Goal: Task Accomplishment & Management: Complete application form

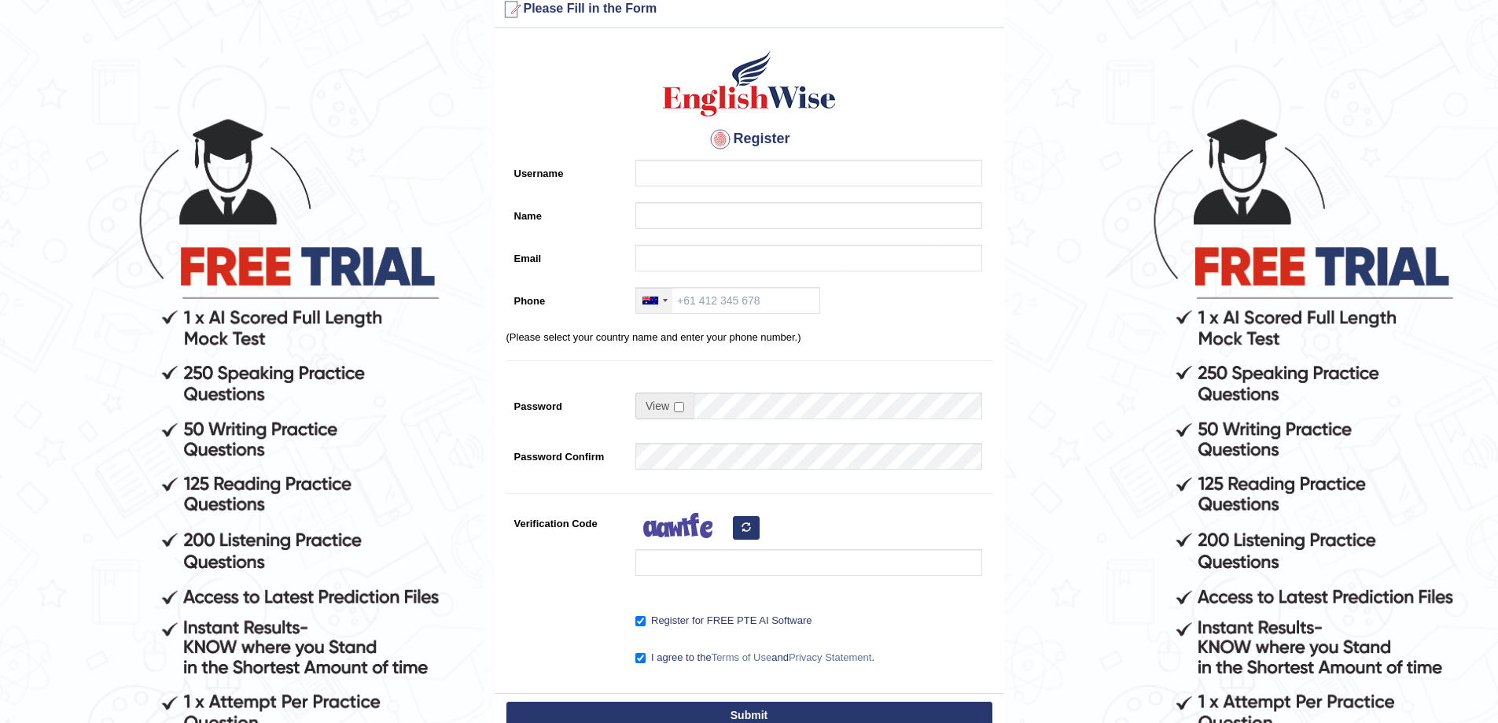
click at [668, 300] on div at bounding box center [654, 300] width 36 height 25
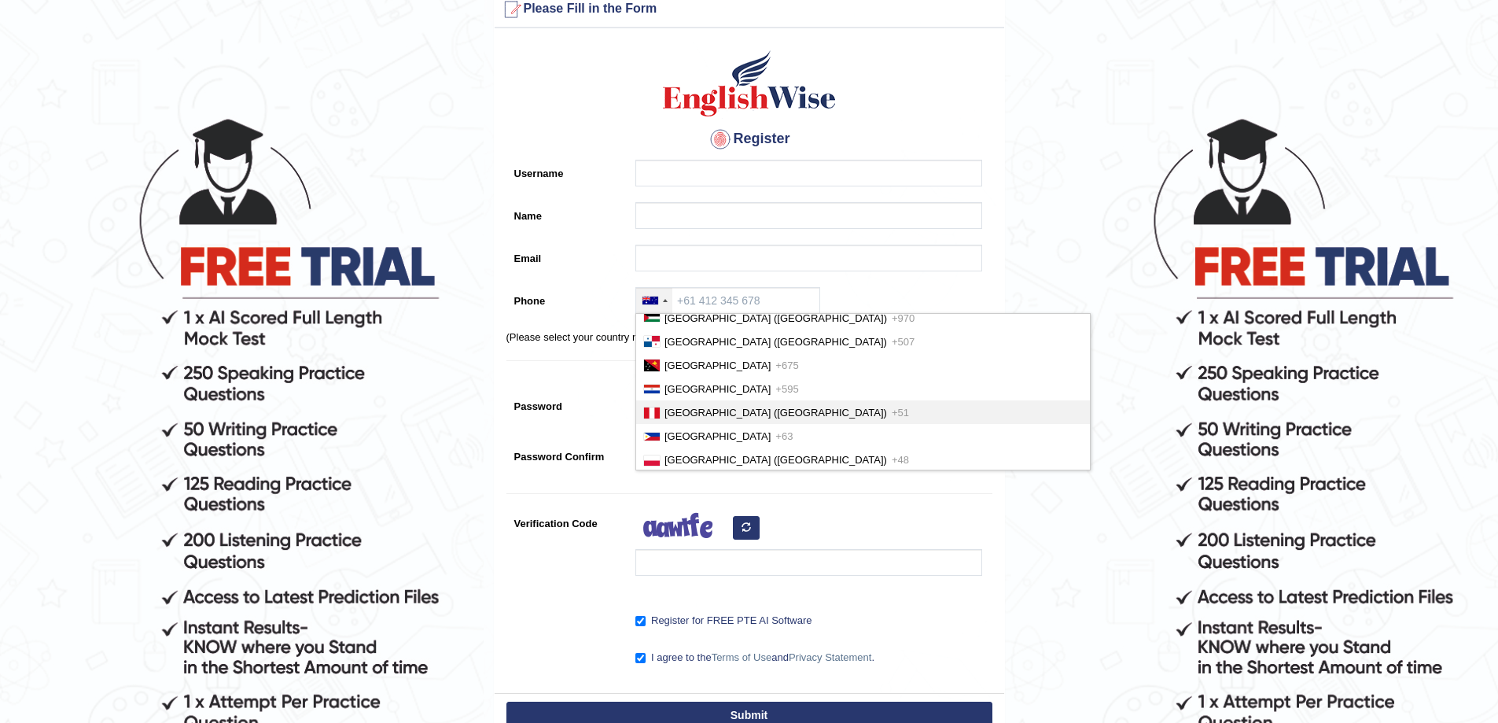
scroll to position [4010, 0]
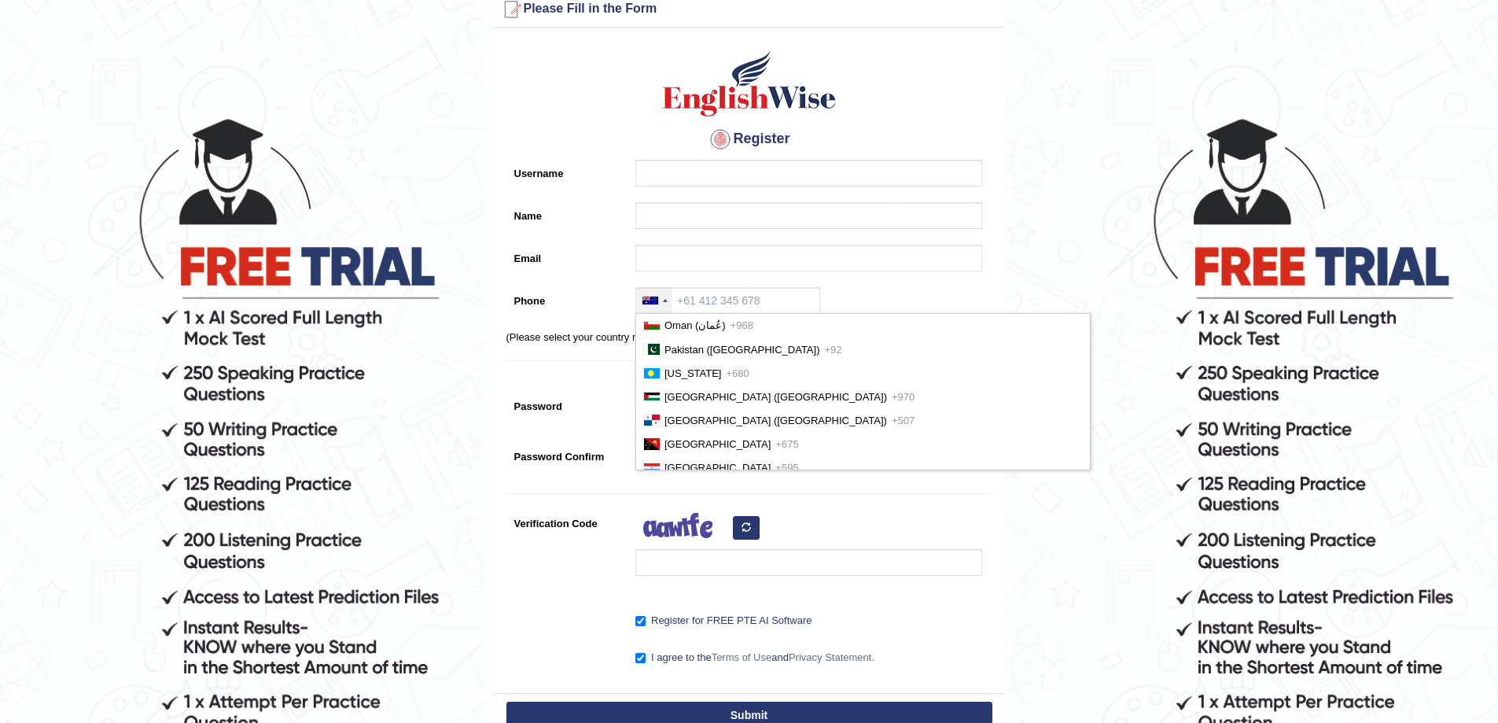
click at [665, 298] on div at bounding box center [654, 300] width 36 height 25
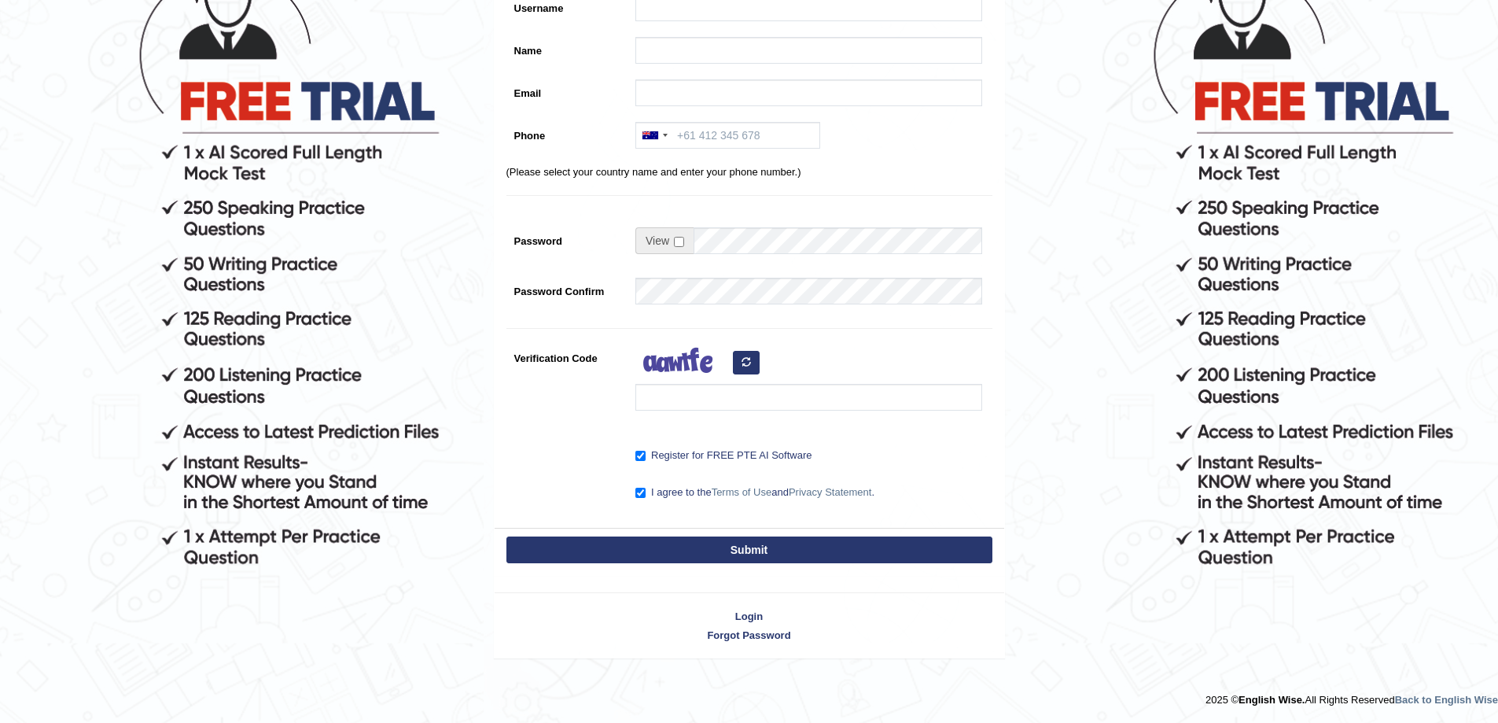
scroll to position [0, 0]
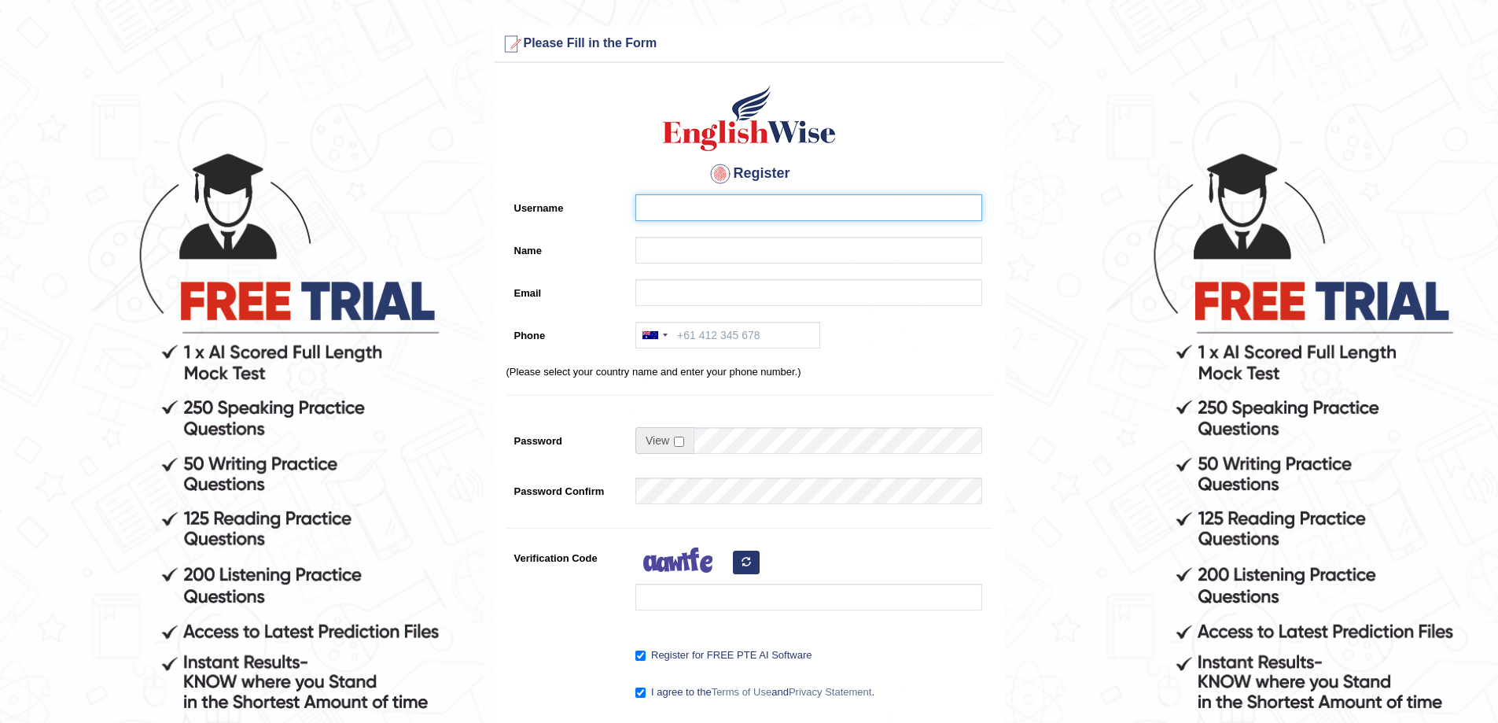
click at [670, 208] on input "Username" at bounding box center [808, 207] width 347 height 27
click at [667, 247] on input "Name" at bounding box center [808, 250] width 347 height 27
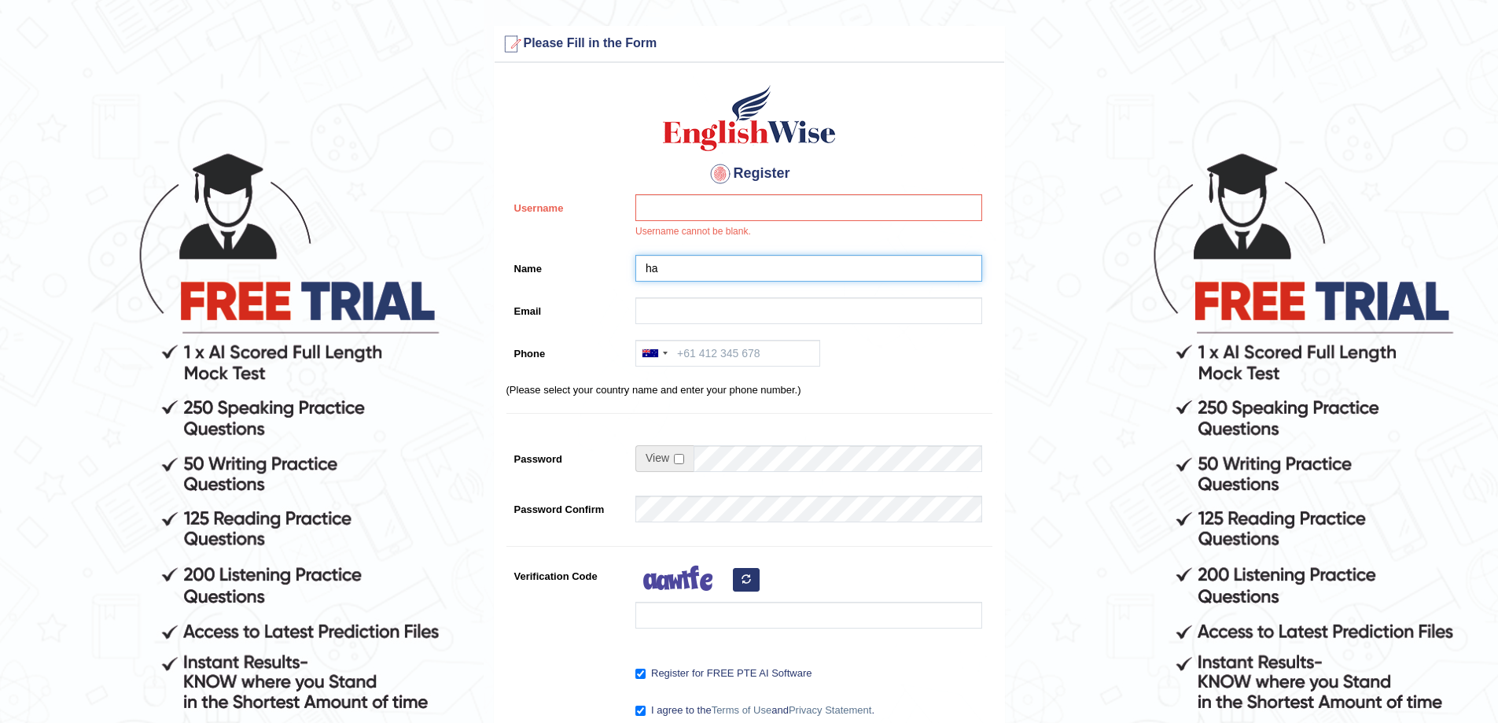
type input "h"
click at [675, 205] on input "Username" at bounding box center [808, 207] width 347 height 27
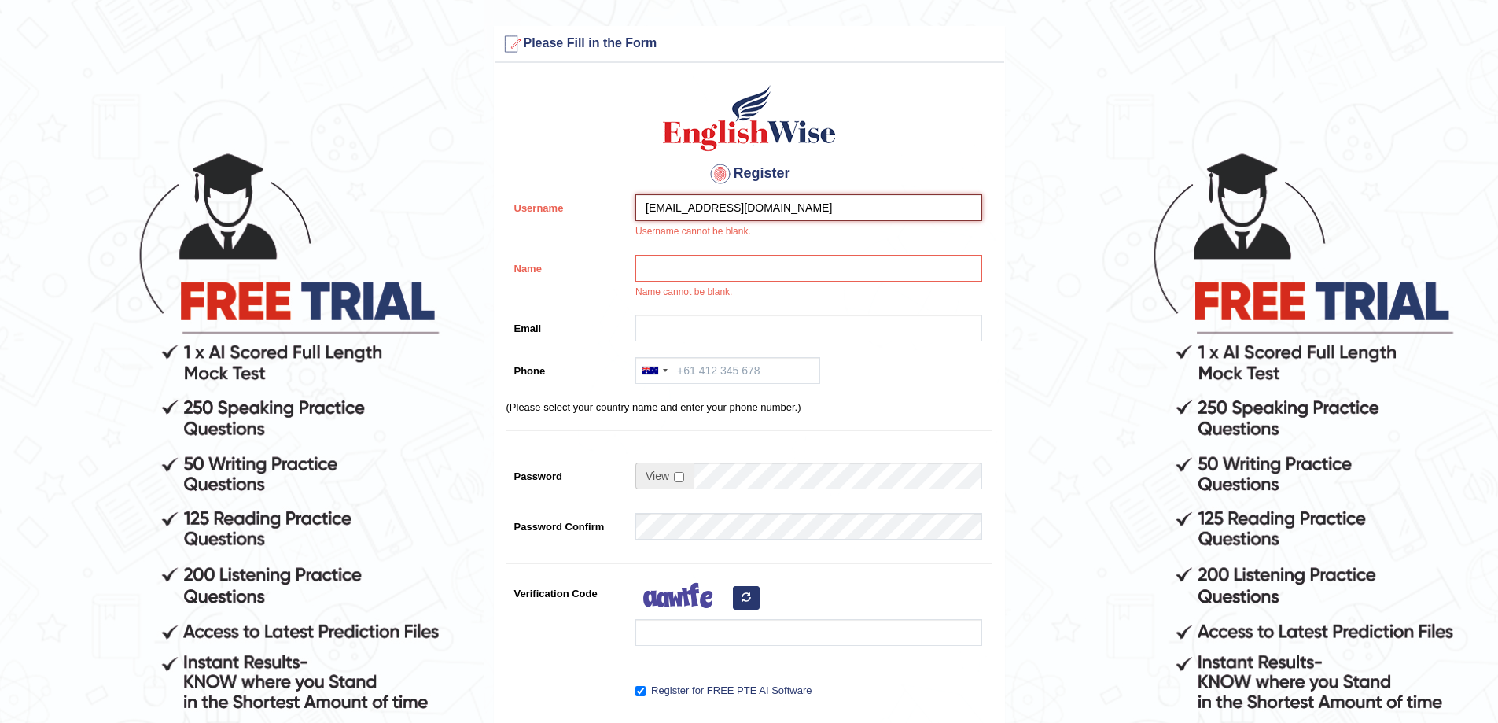
type input "hamidagbc@gmail.com"
click at [705, 267] on input "Name" at bounding box center [808, 268] width 347 height 27
type input "[PERSON_NAME]"
click at [692, 337] on input "Email" at bounding box center [808, 328] width 347 height 27
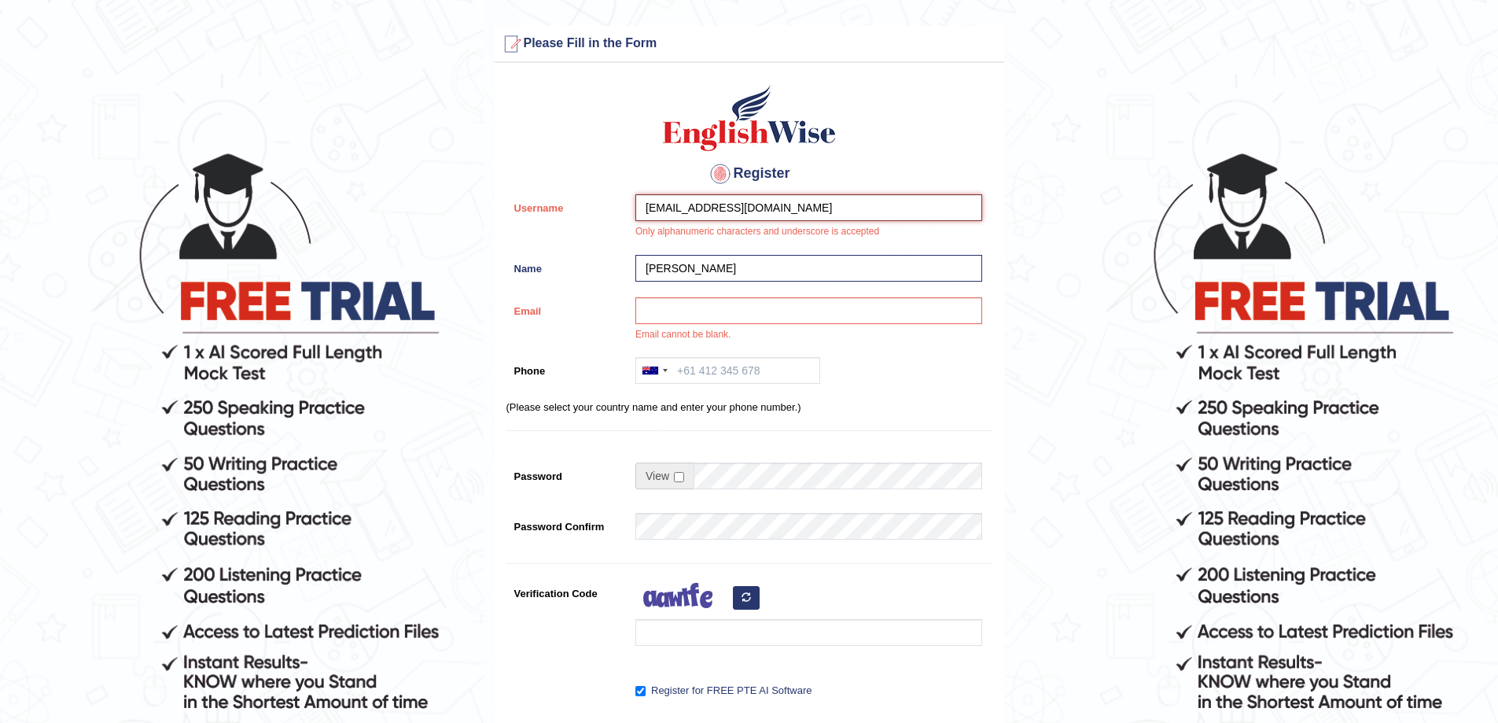
drag, startPoint x: 763, startPoint y: 207, endPoint x: 620, endPoint y: 208, distance: 143.1
click at [620, 208] on div "Username hamidagbc@gmail.com Only alphanumeric characters and underscore is acc…" at bounding box center [749, 220] width 486 height 53
click at [867, 324] on div "Email cannot be blank." at bounding box center [804, 323] width 355 height 53
click at [692, 209] on input "Hamid" at bounding box center [808, 207] width 347 height 27
click at [953, 414] on p "(Please select your country name and enter your phone number.)" at bounding box center [749, 406] width 486 height 15
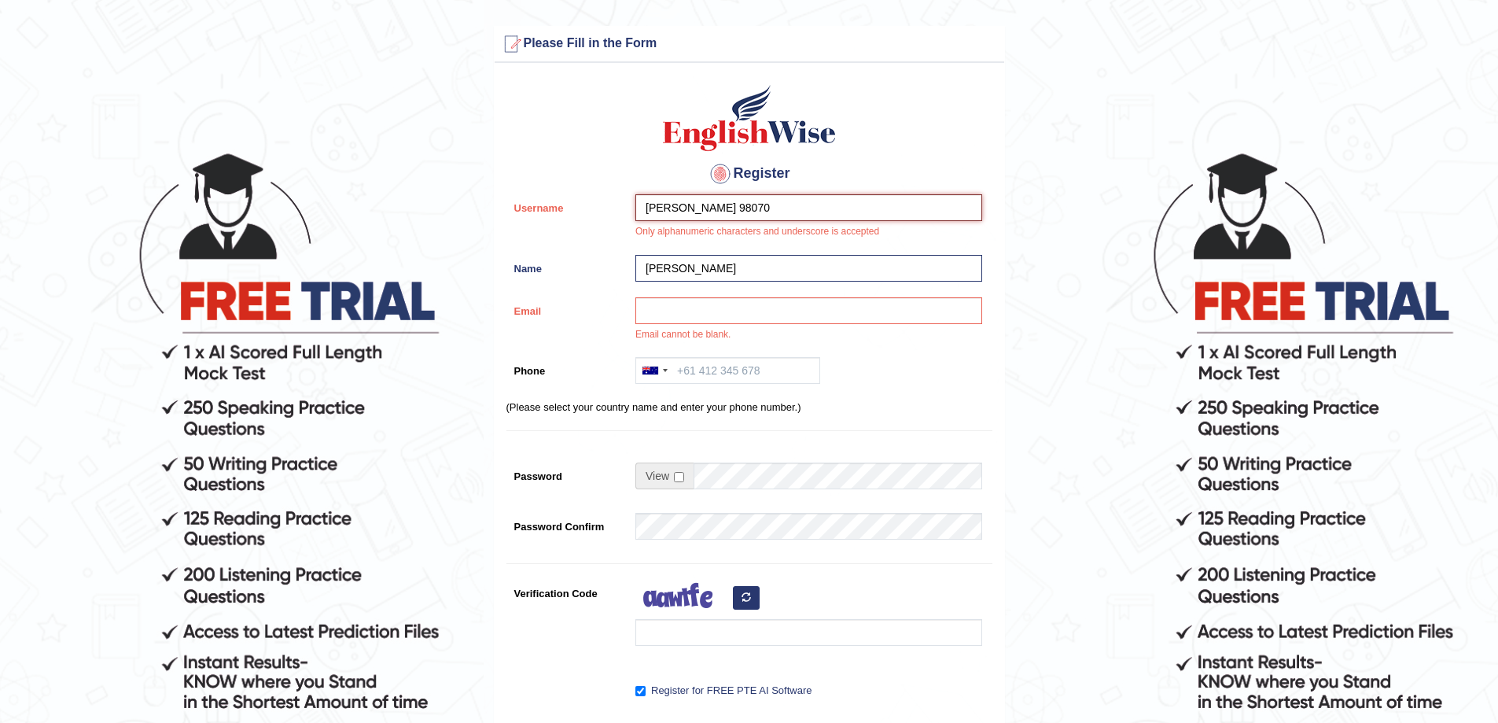
click at [719, 206] on input "Hamid 98070" at bounding box center [808, 207] width 347 height 27
click at [885, 346] on div "Email cannot be blank." at bounding box center [804, 323] width 355 height 53
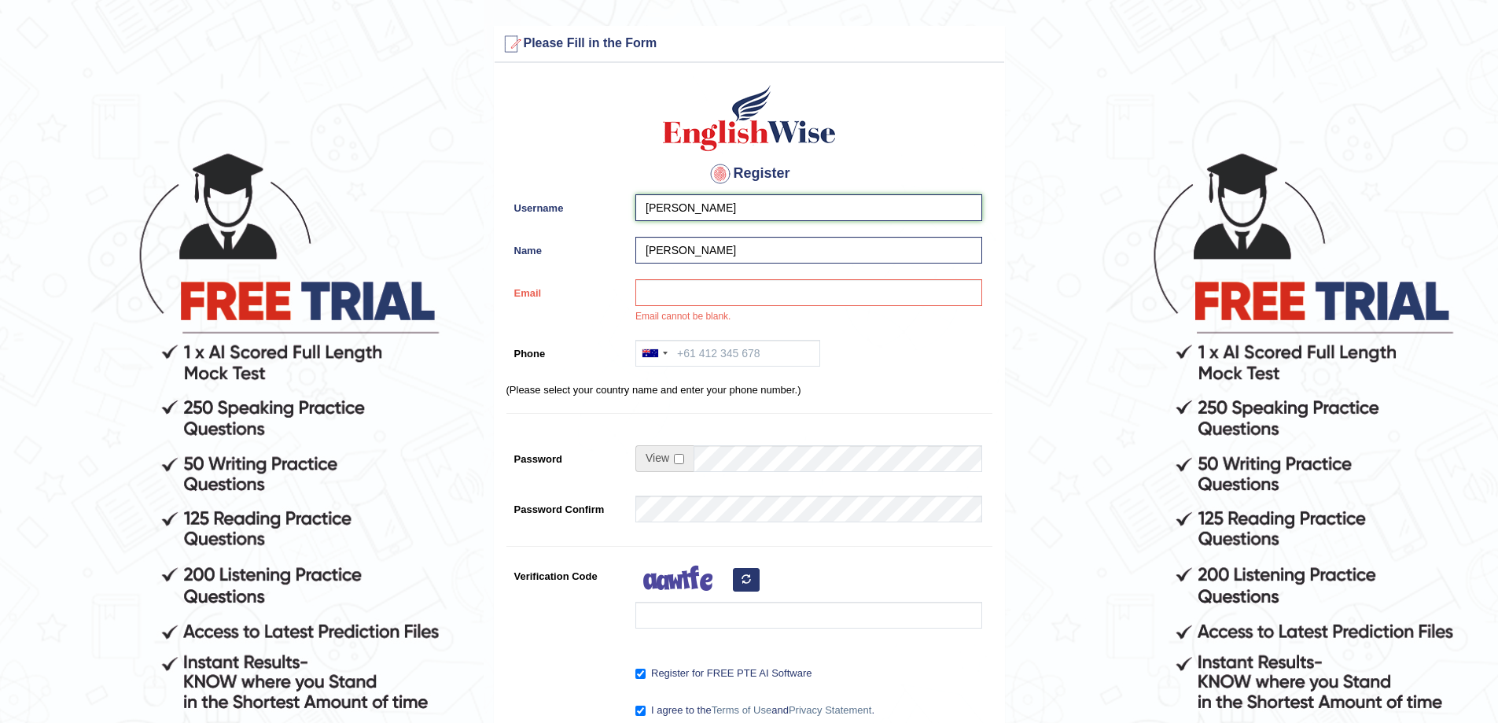
click at [678, 208] on input "HamidIsmail" at bounding box center [808, 207] width 347 height 27
click at [848, 387] on p "(Please select your country name and enter your phone number.)" at bounding box center [749, 389] width 486 height 15
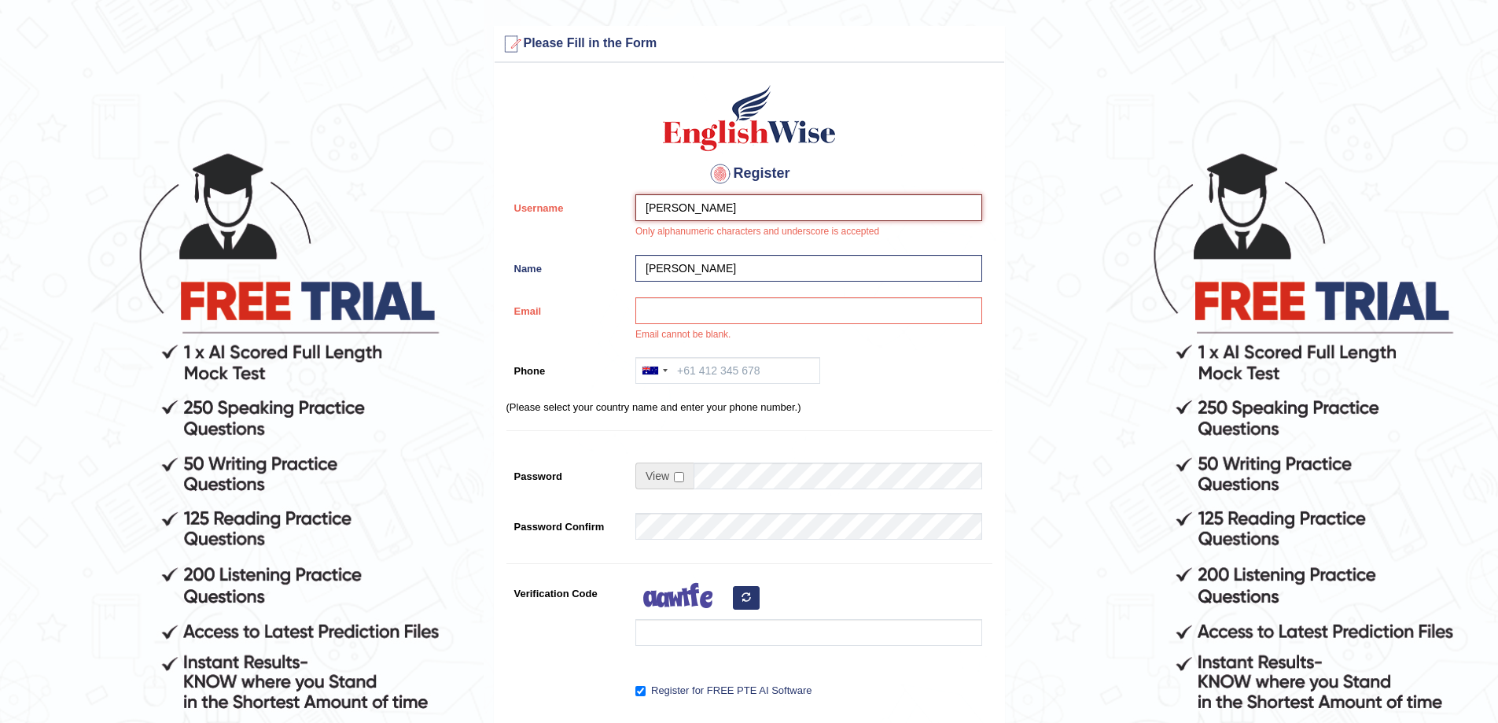
click at [680, 207] on input "[PERSON_NAME]" at bounding box center [808, 207] width 347 height 27
type input "HamidIsmail"
click at [658, 308] on input "Email" at bounding box center [808, 310] width 347 height 27
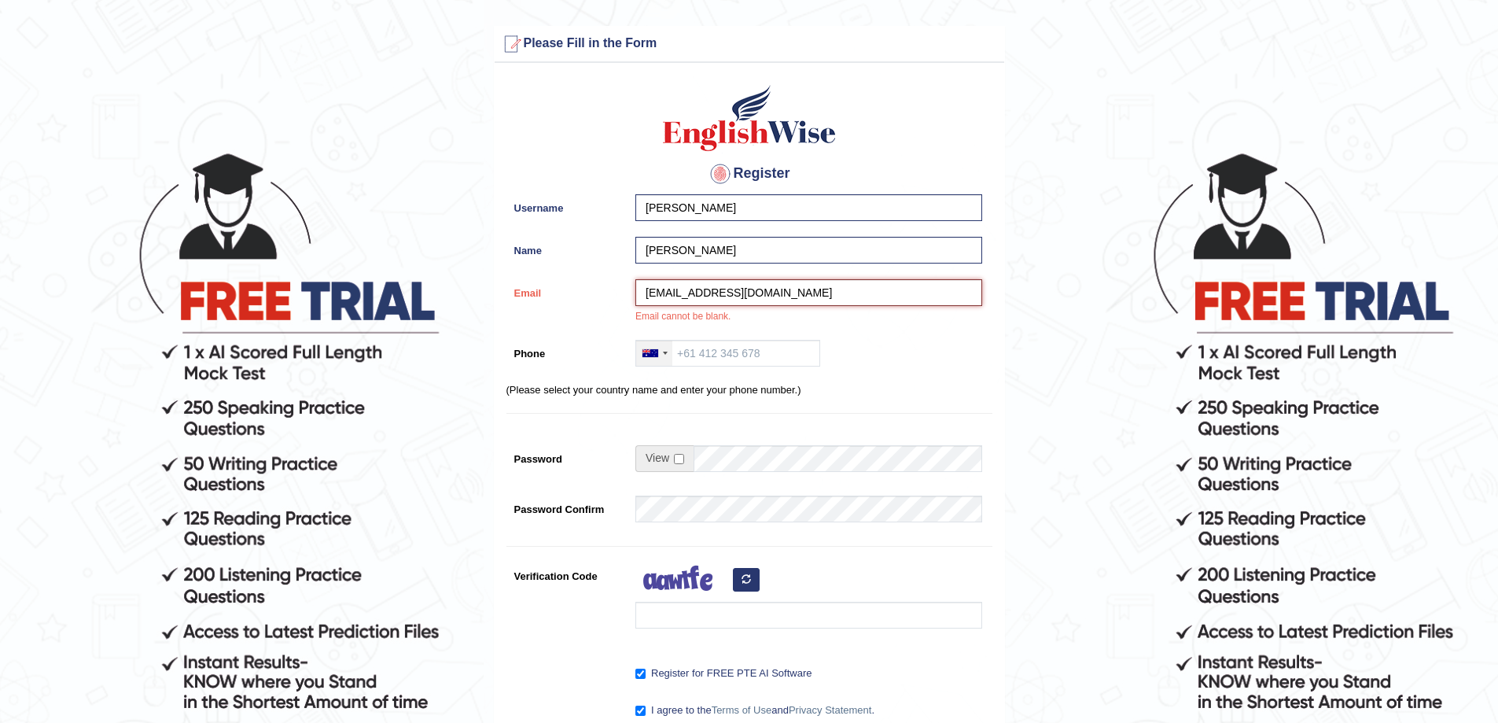
type input "hamidagbc@gmail.com"
click at [669, 353] on div at bounding box center [654, 352] width 36 height 25
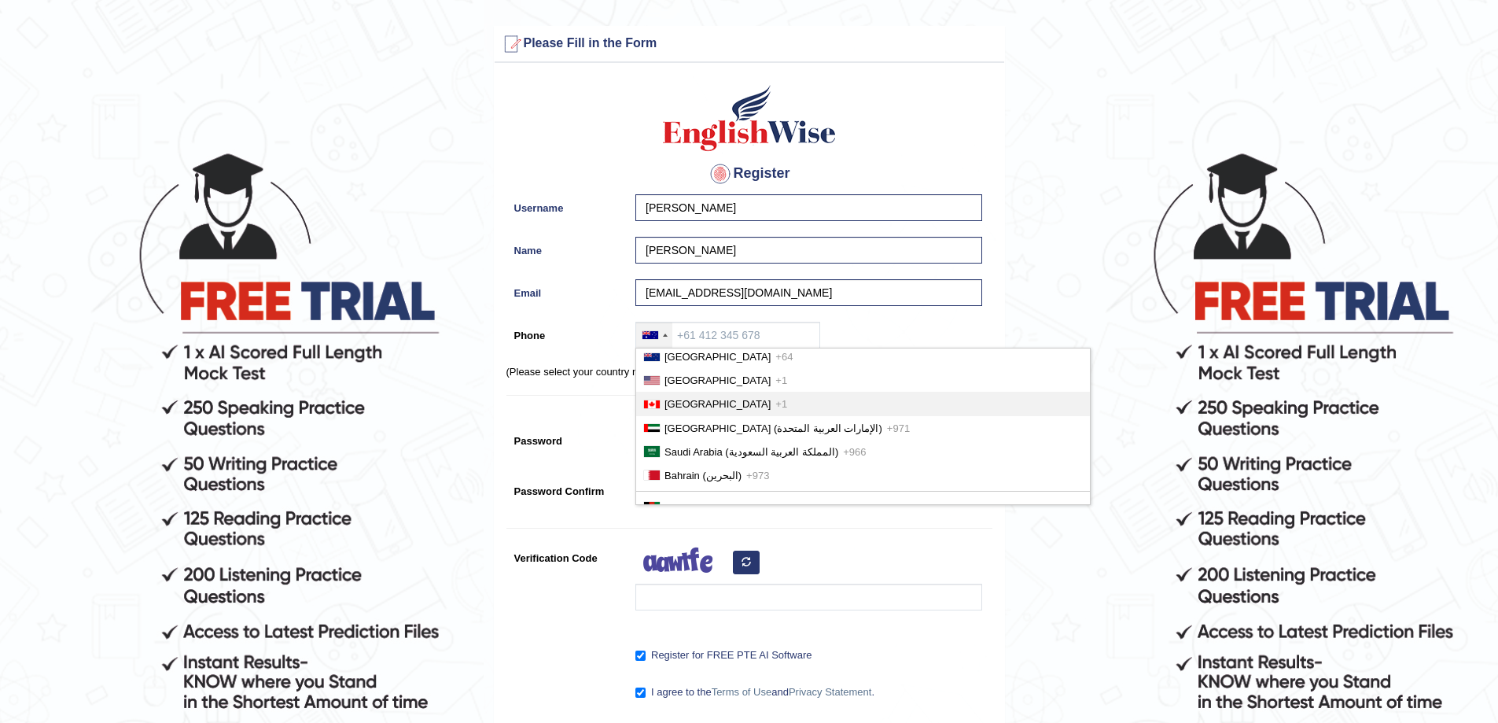
scroll to position [79, 0]
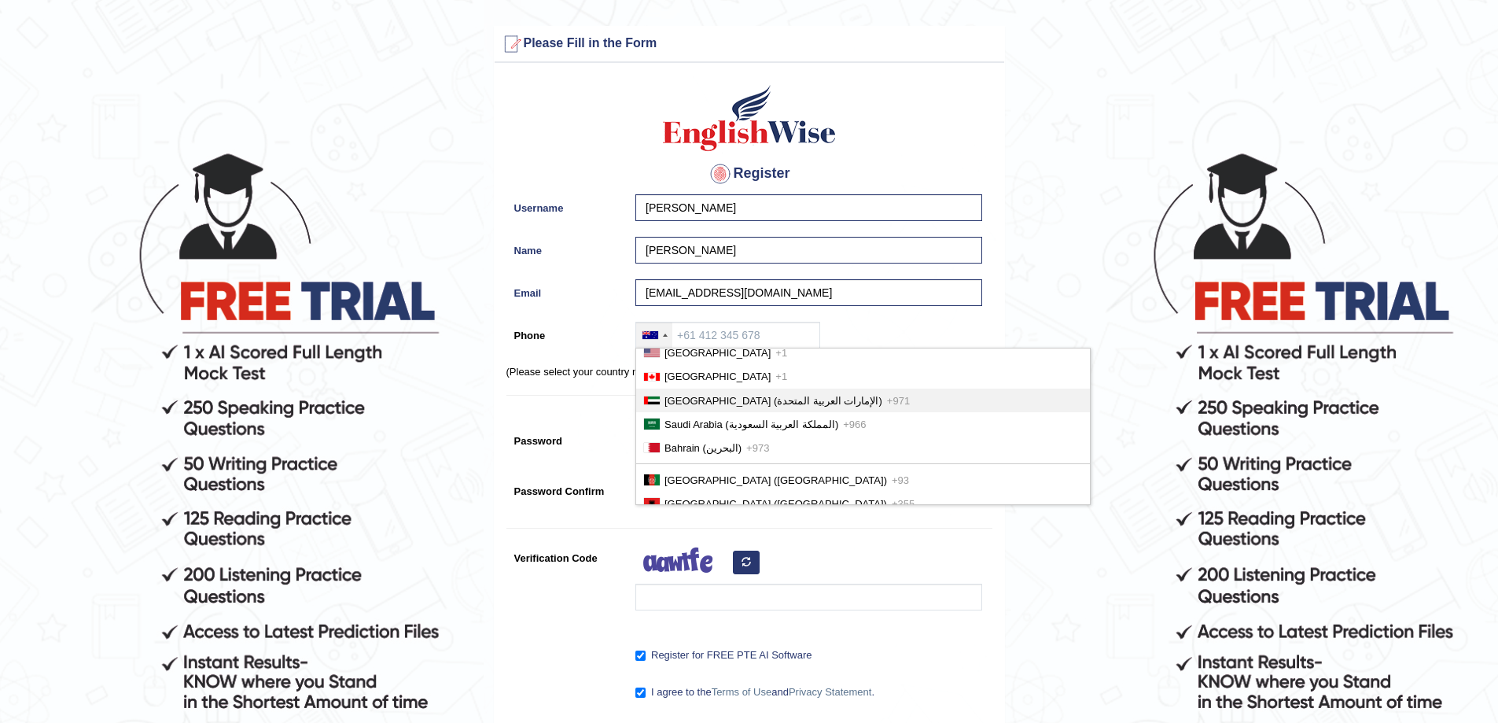
click at [740, 409] on li "United Arab Emirates (‫الإمارات العربية المتحدة‬‎) +971" at bounding box center [863, 400] width 454 height 24
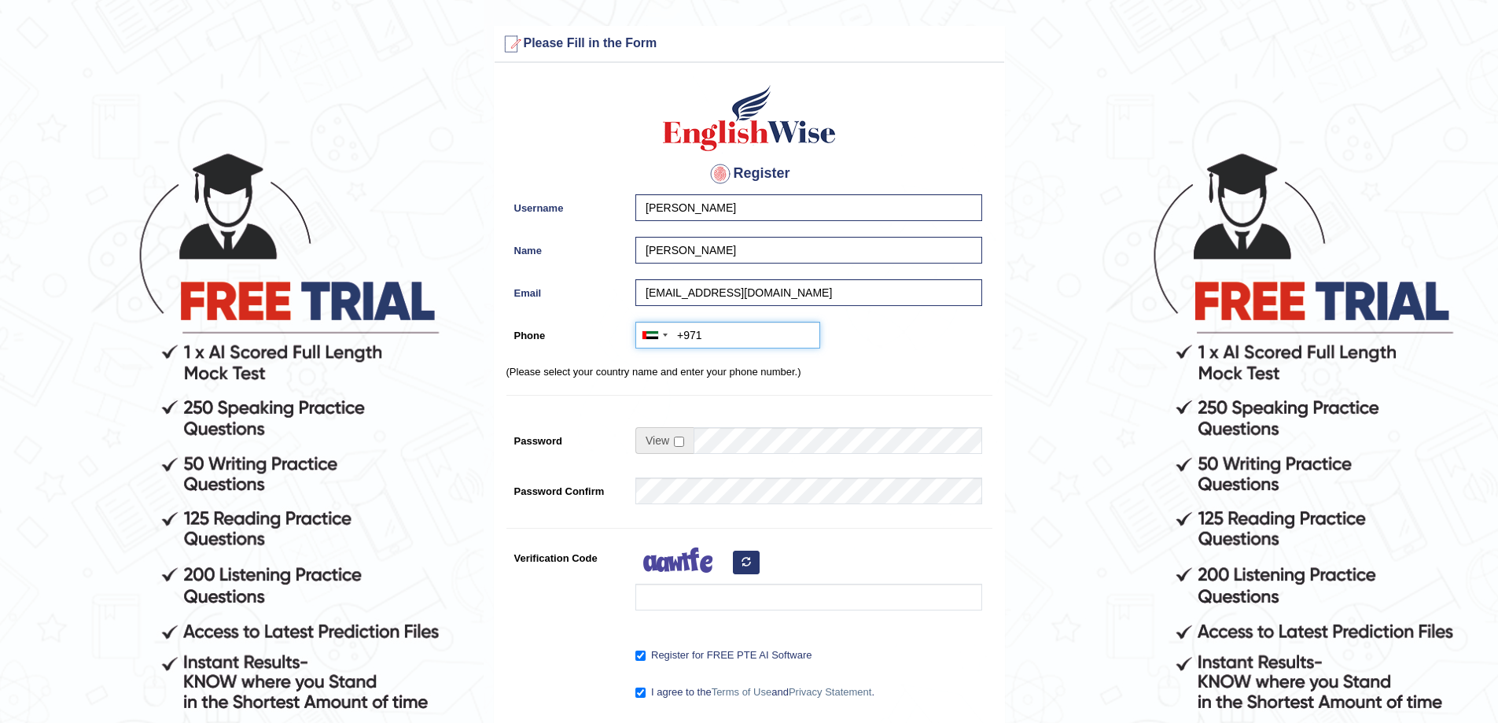
click at [729, 333] on input "+971" at bounding box center [727, 335] width 185 height 27
type input "+971508866210"
drag, startPoint x: 870, startPoint y: 348, endPoint x: 863, endPoint y: 355, distance: 9.5
click at [871, 348] on div "Australia +61 India (भारत) +91 New Zealand +64 United States +1 Canada +1 Unite…" at bounding box center [804, 339] width 355 height 35
drag, startPoint x: 681, startPoint y: 591, endPoint x: 780, endPoint y: 584, distance: 99.3
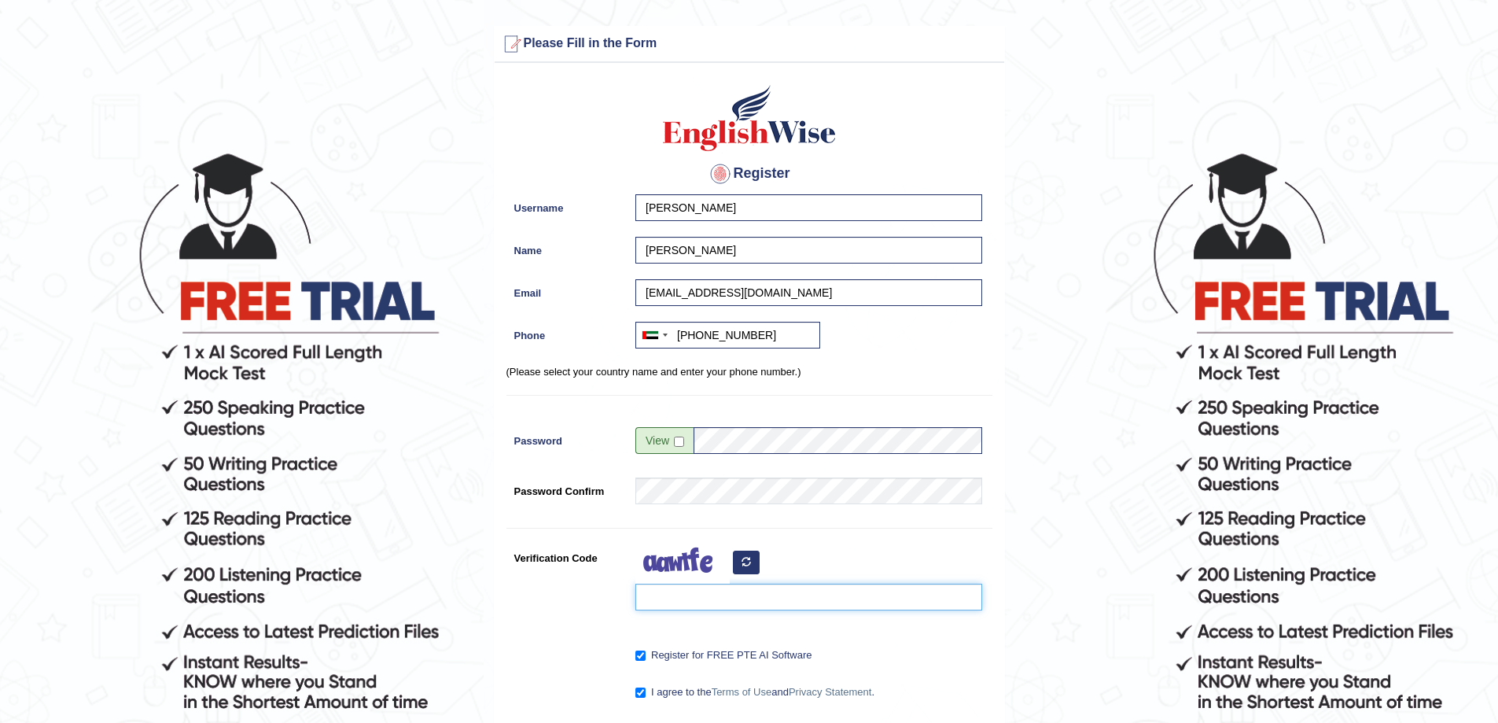
click at [680, 591] on input "Verification Code" at bounding box center [808, 596] width 347 height 27
click at [746, 565] on icon "button" at bounding box center [745, 561] width 9 height 9
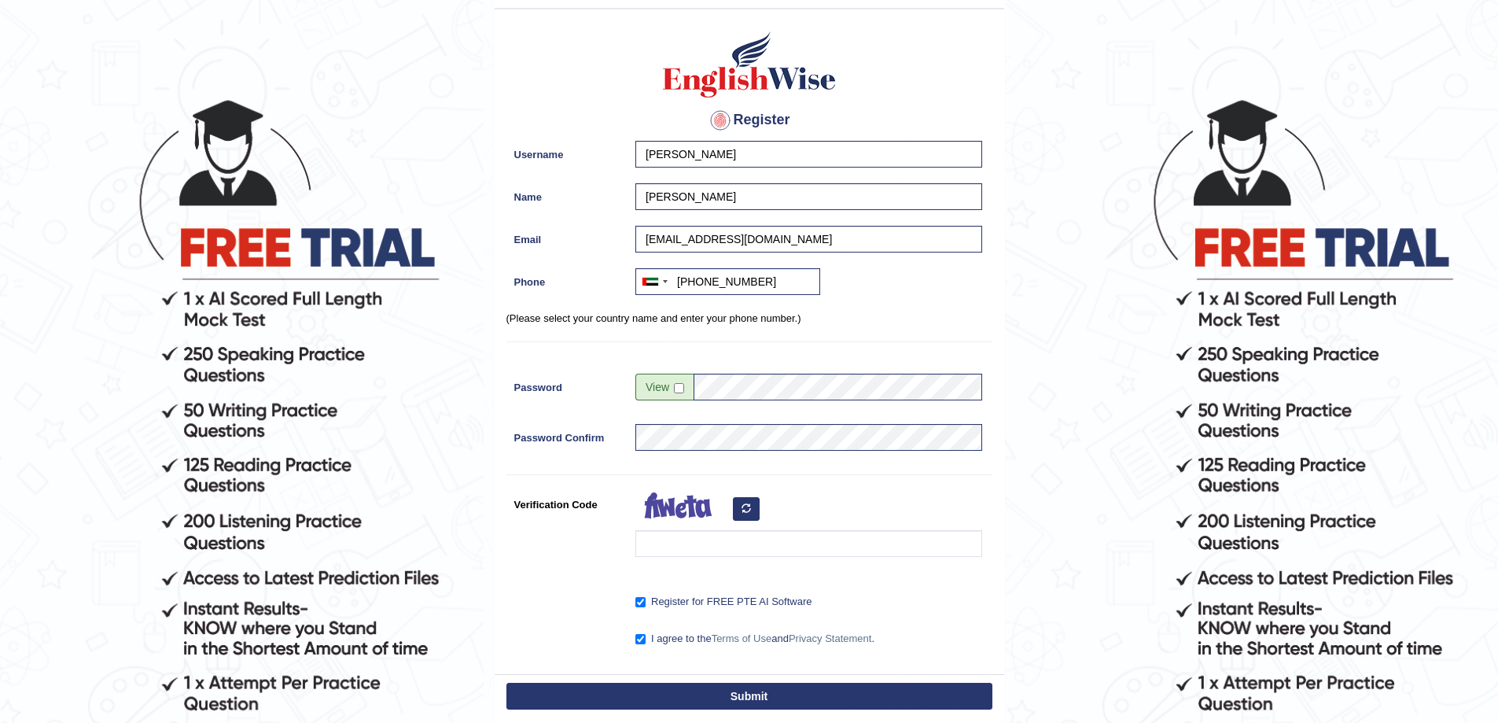
scroll to position [157, 0]
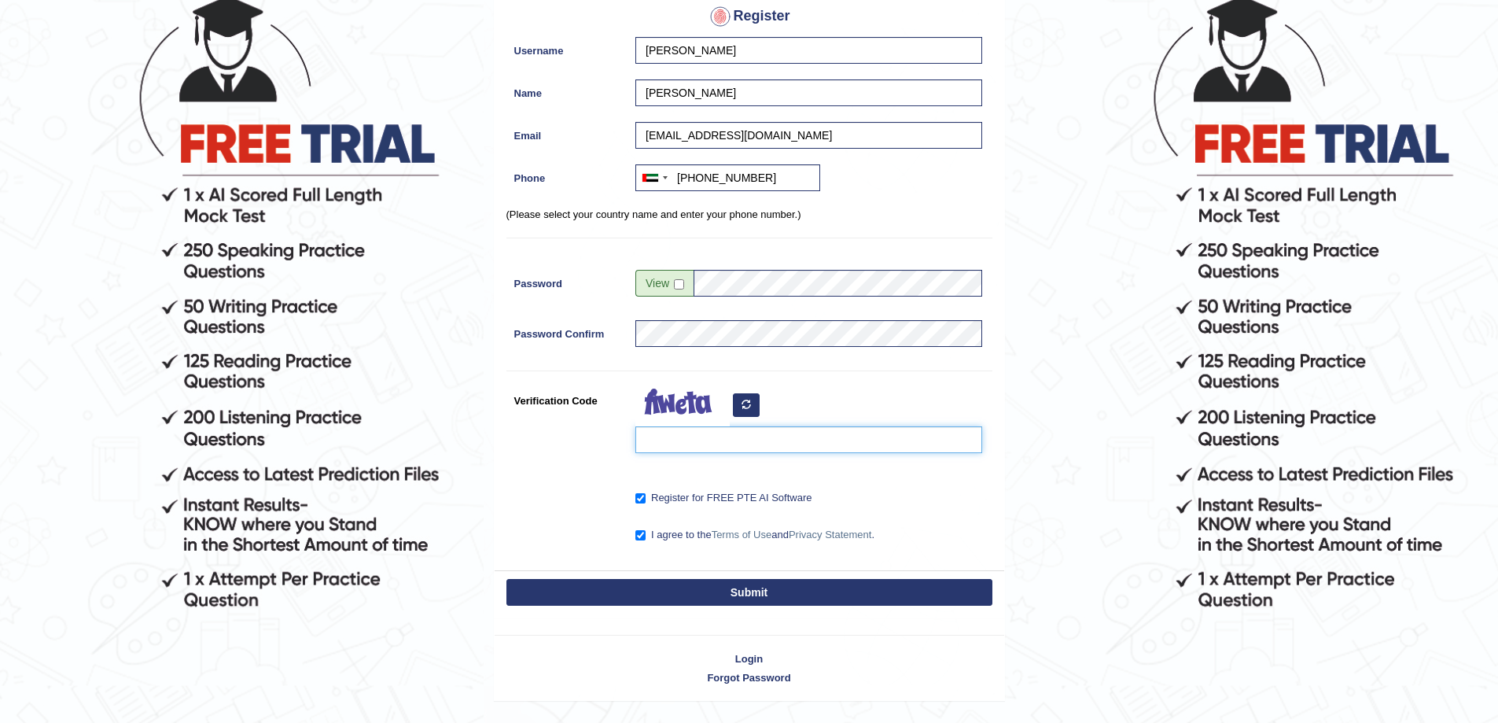
click at [681, 435] on input "Verification Code" at bounding box center [808, 439] width 347 height 27
type input "dujrcsw"
click at [506, 579] on button "Submit" at bounding box center [749, 592] width 486 height 27
click at [752, 592] on button "Submit" at bounding box center [749, 592] width 486 height 27
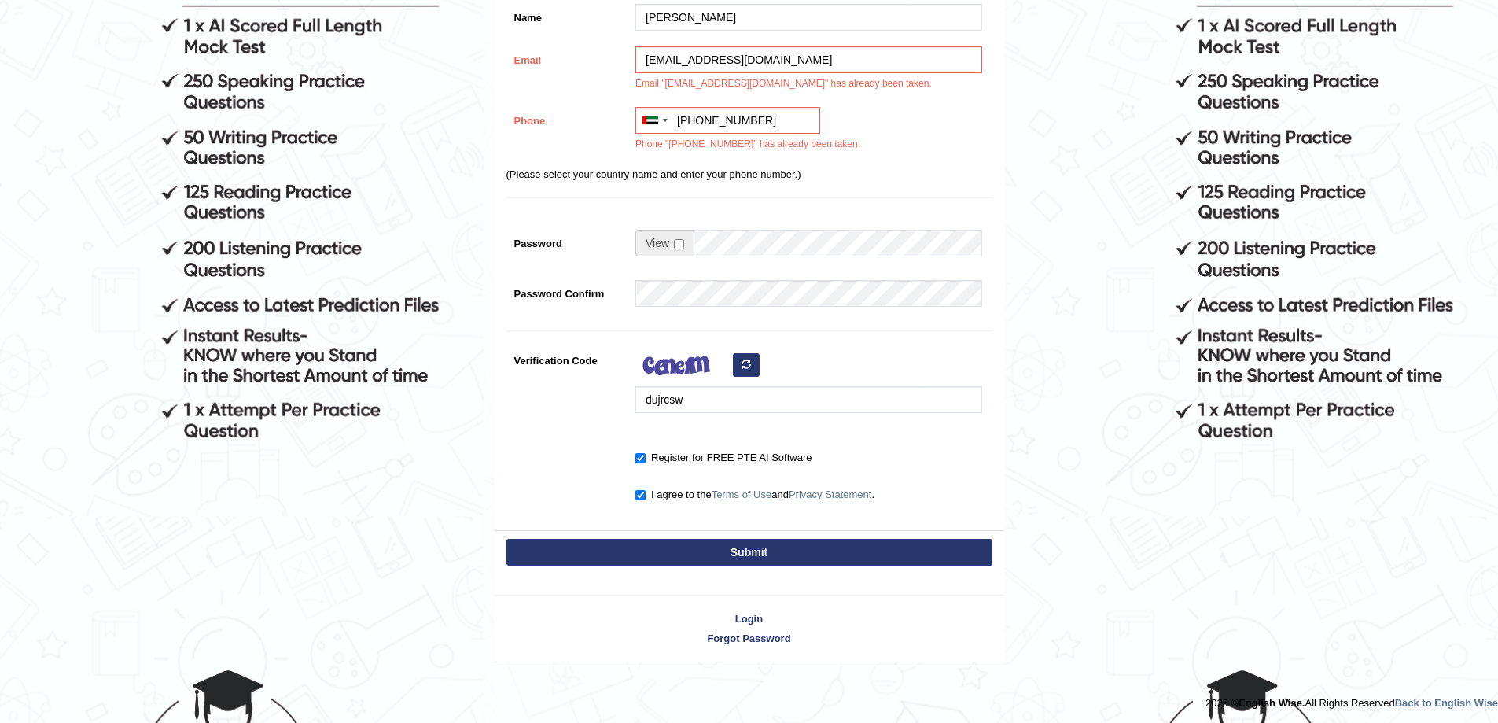
scroll to position [329, 0]
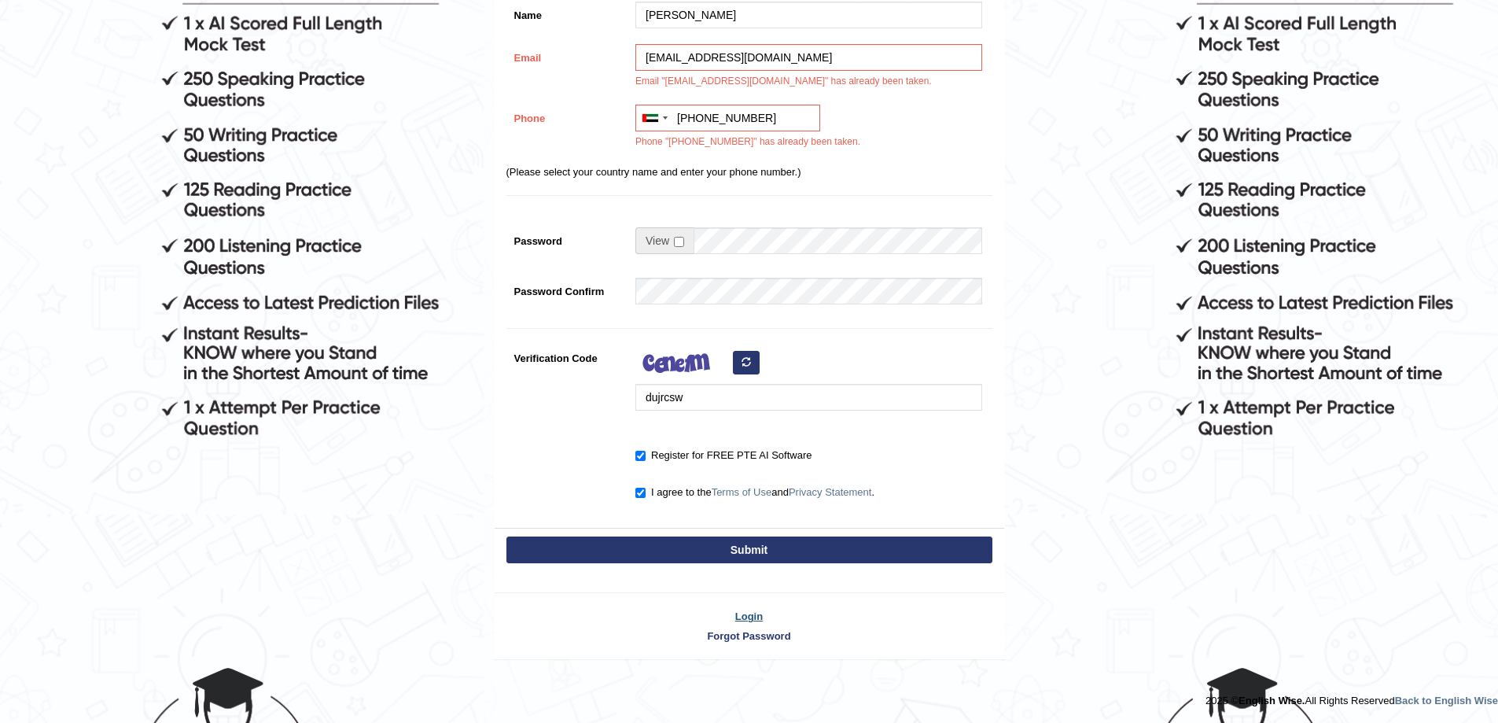
drag, startPoint x: 755, startPoint y: 609, endPoint x: 722, endPoint y: 587, distance: 39.7
click at [753, 609] on link "Login" at bounding box center [750, 616] width 510 height 15
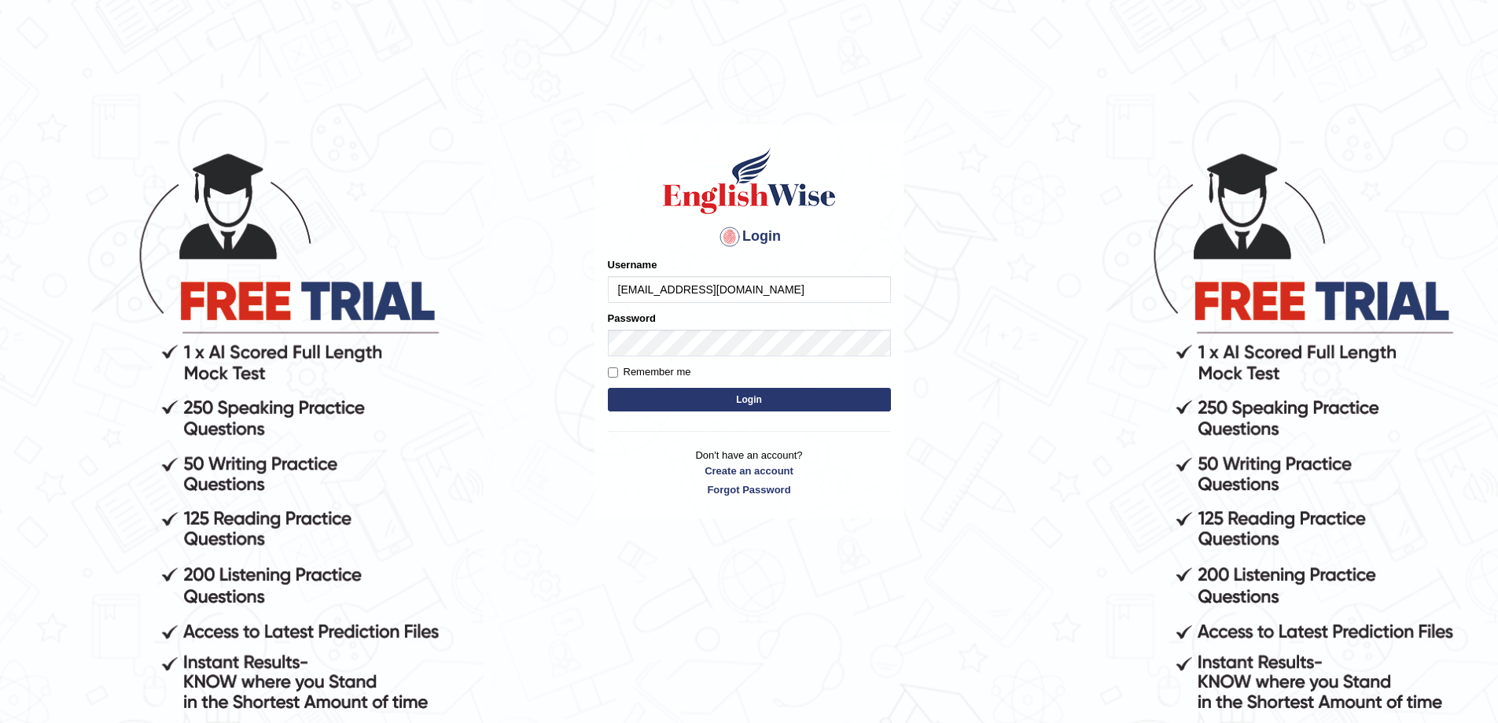
type input "[EMAIL_ADDRESS][DOMAIN_NAME]"
click at [608, 388] on button "Login" at bounding box center [749, 400] width 283 height 24
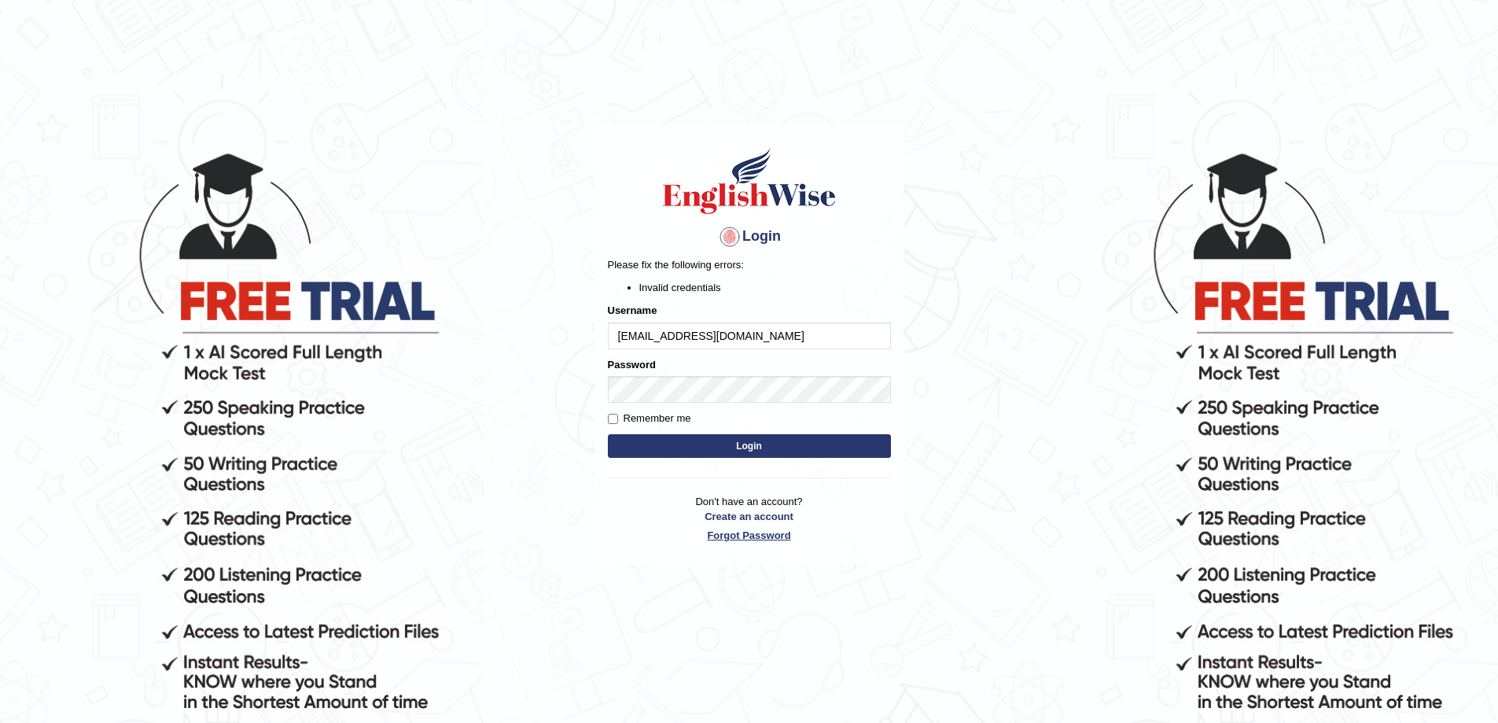
click at [756, 534] on link "Forgot Password" at bounding box center [749, 535] width 283 height 15
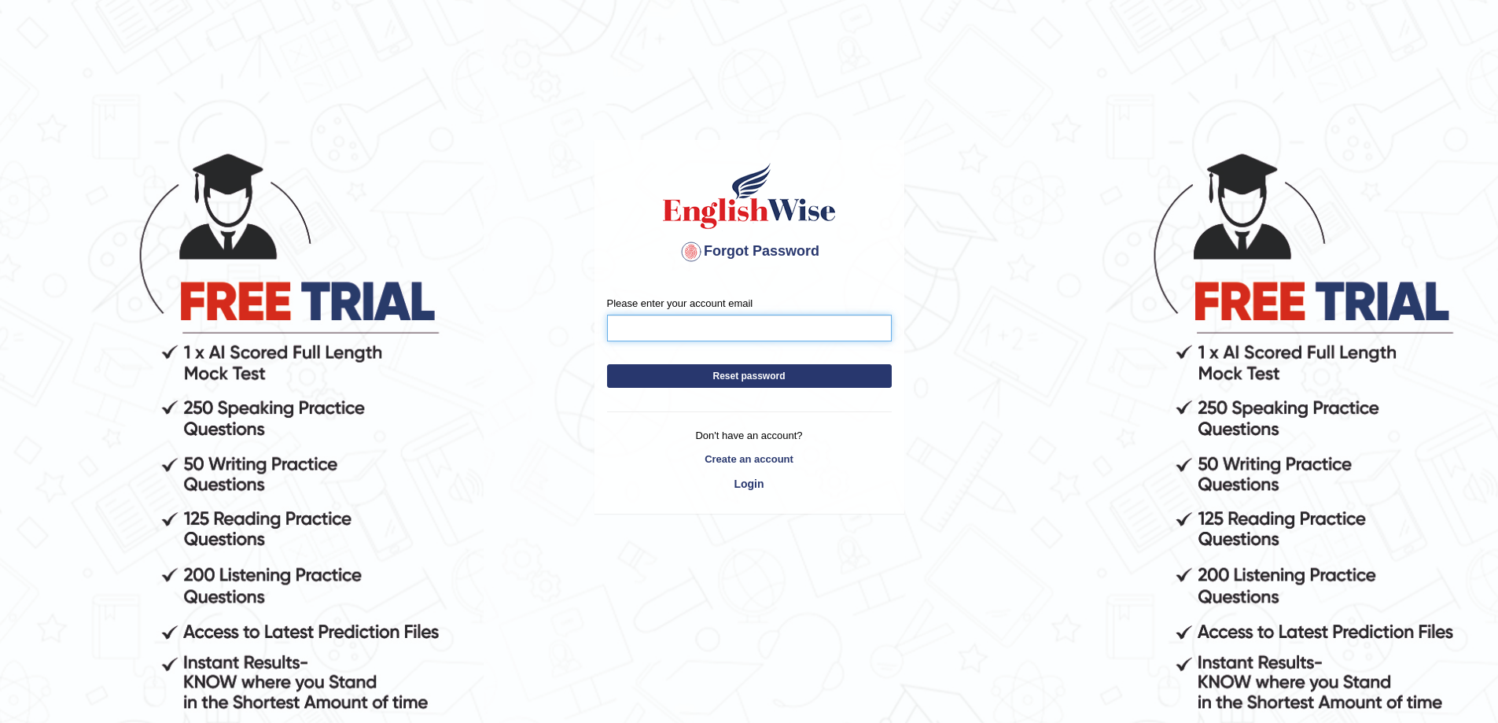
click at [667, 327] on input "Please enter your account email" at bounding box center [749, 328] width 285 height 27
type input "hamidagbc@gmail.com"
click at [749, 370] on button "Reset password" at bounding box center [749, 376] width 285 height 24
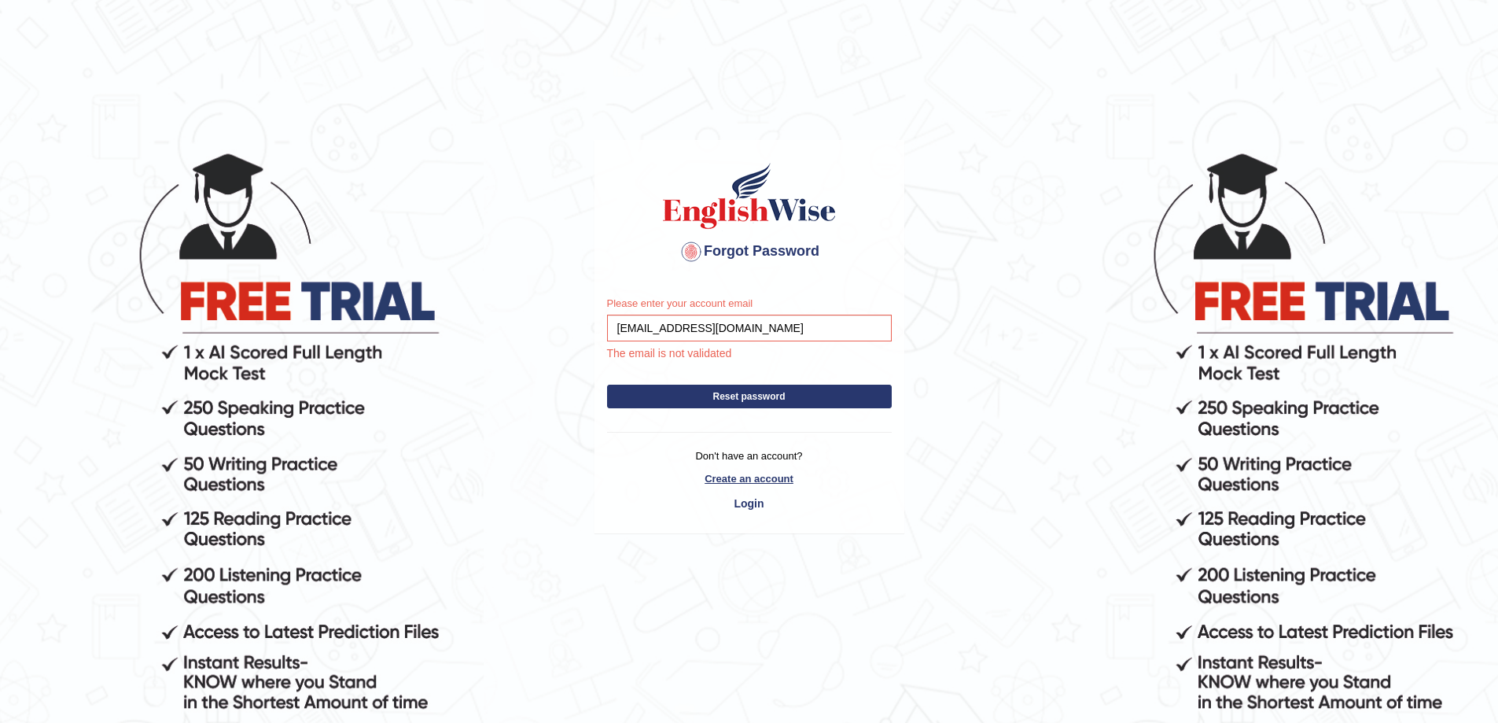
click at [757, 480] on link "Create an account" at bounding box center [749, 478] width 285 height 15
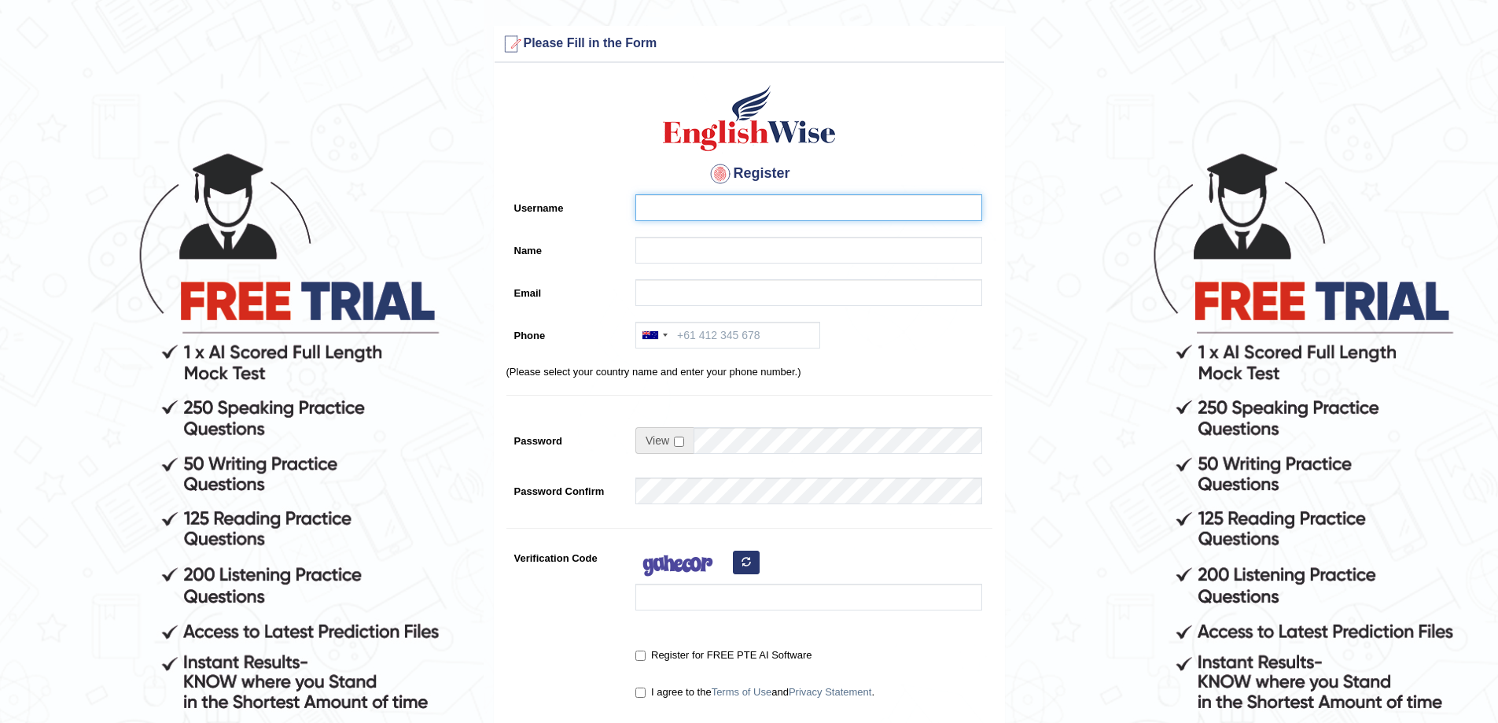
click at [675, 209] on input "Username" at bounding box center [808, 207] width 347 height 27
type input "hamidismail"
click at [693, 245] on input "Name" at bounding box center [808, 250] width 347 height 27
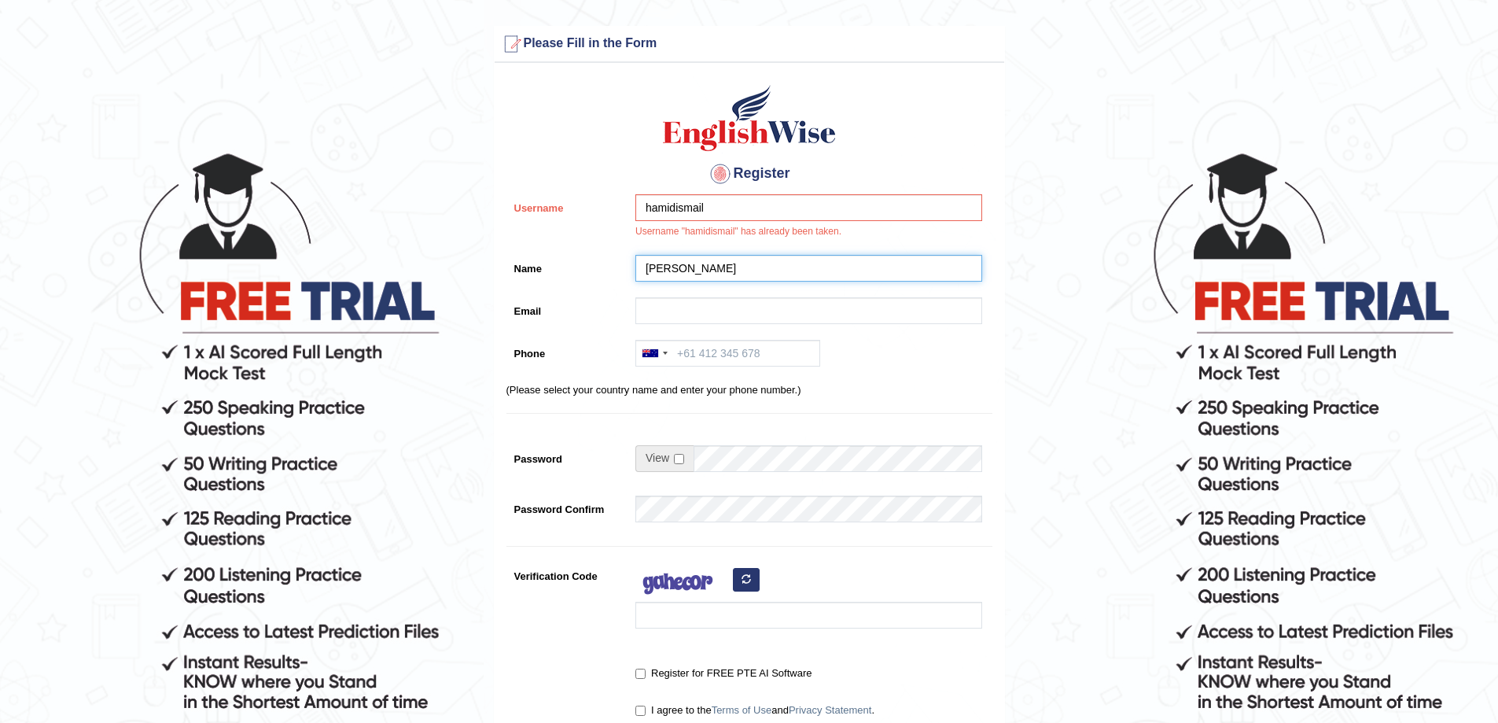
type input "[PERSON_NAME]"
drag, startPoint x: 718, startPoint y: 204, endPoint x: 719, endPoint y: 216, distance: 12.6
click at [718, 206] on input "hamidismail" at bounding box center [808, 207] width 347 height 27
type input "h"
click at [914, 355] on div "Australia +61 India (भारत) +91 New Zealand +64 United States +1 Canada +1 Unite…" at bounding box center [804, 357] width 355 height 35
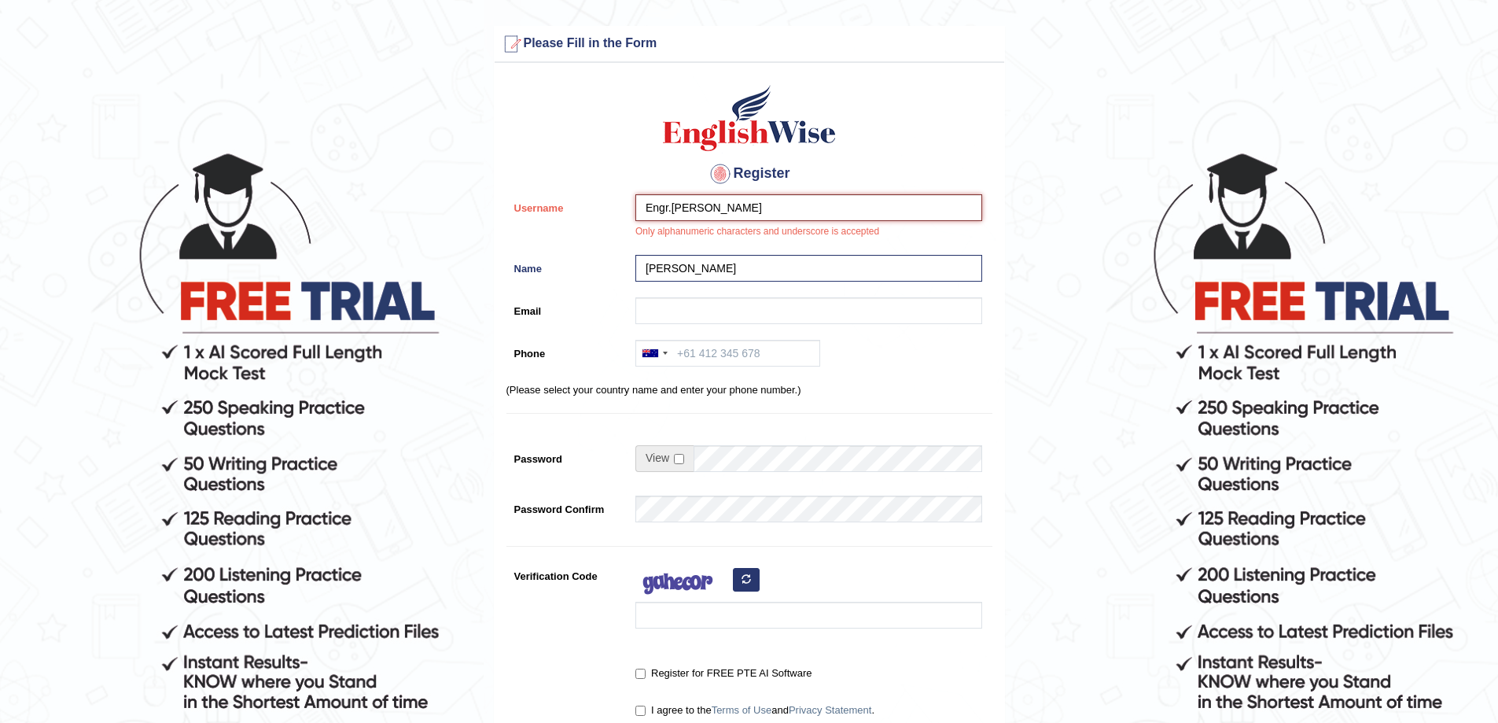
click at [673, 207] on input "Engr.Hamid" at bounding box center [808, 207] width 347 height 27
type input "EngrHamid"
click at [962, 345] on div "Australia +61 India (भारत) +91 New Zealand +64 United States +1 Canada +1 Unite…" at bounding box center [804, 357] width 355 height 35
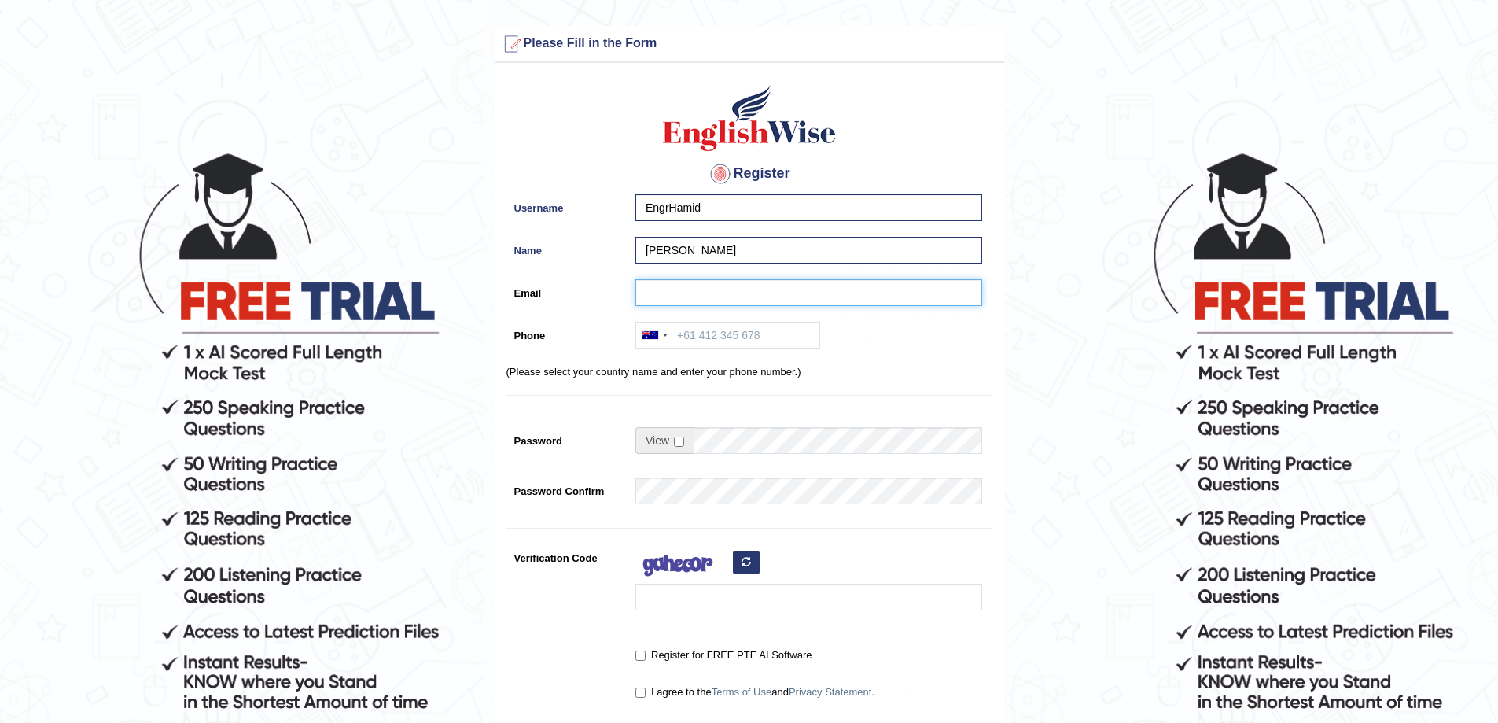
click at [671, 295] on input "Email" at bounding box center [808, 292] width 347 height 27
click at [737, 291] on input "hamidagbc@gamilcom" at bounding box center [808, 292] width 347 height 27
type input "hamidagbc@gamil.com"
click at [720, 333] on input "Phone" at bounding box center [727, 335] width 185 height 27
click at [668, 337] on div at bounding box center [654, 334] width 36 height 25
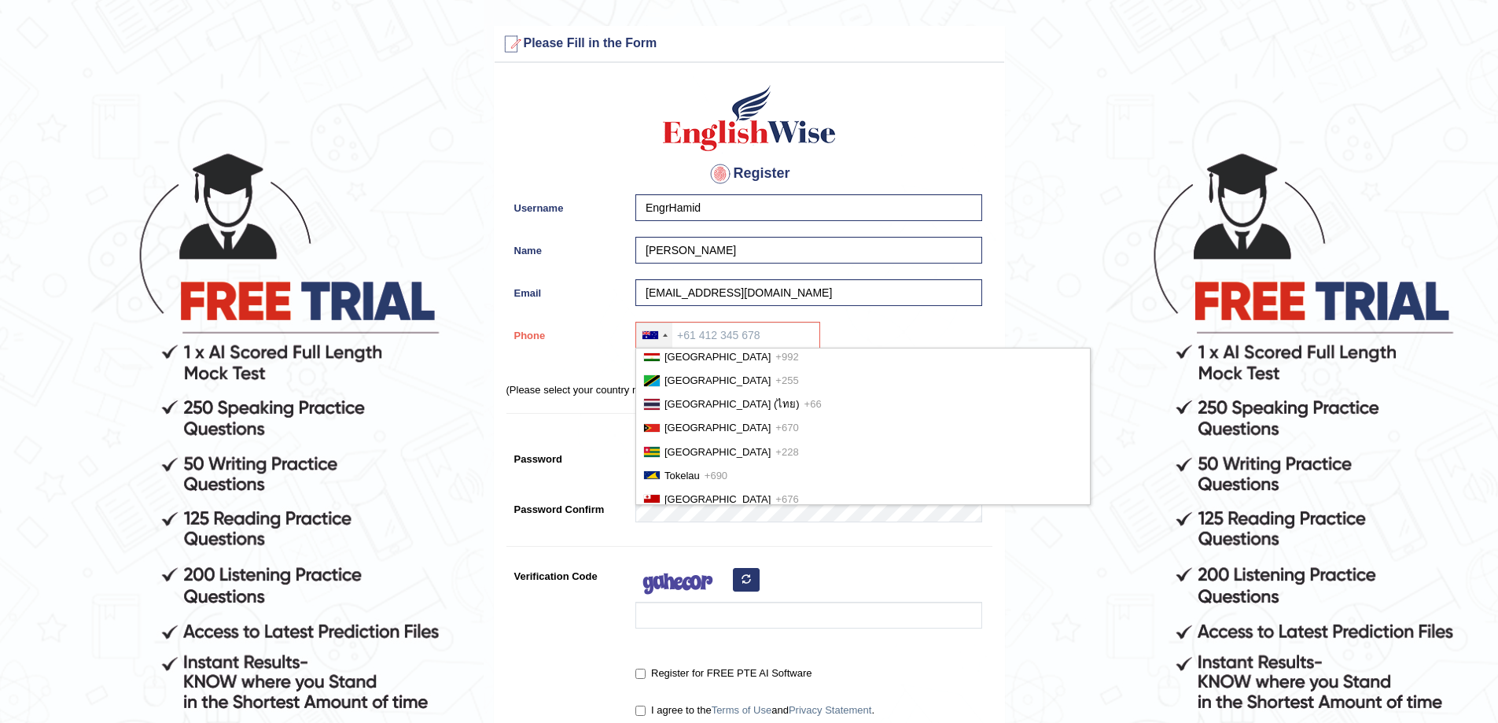
scroll to position [5504, 0]
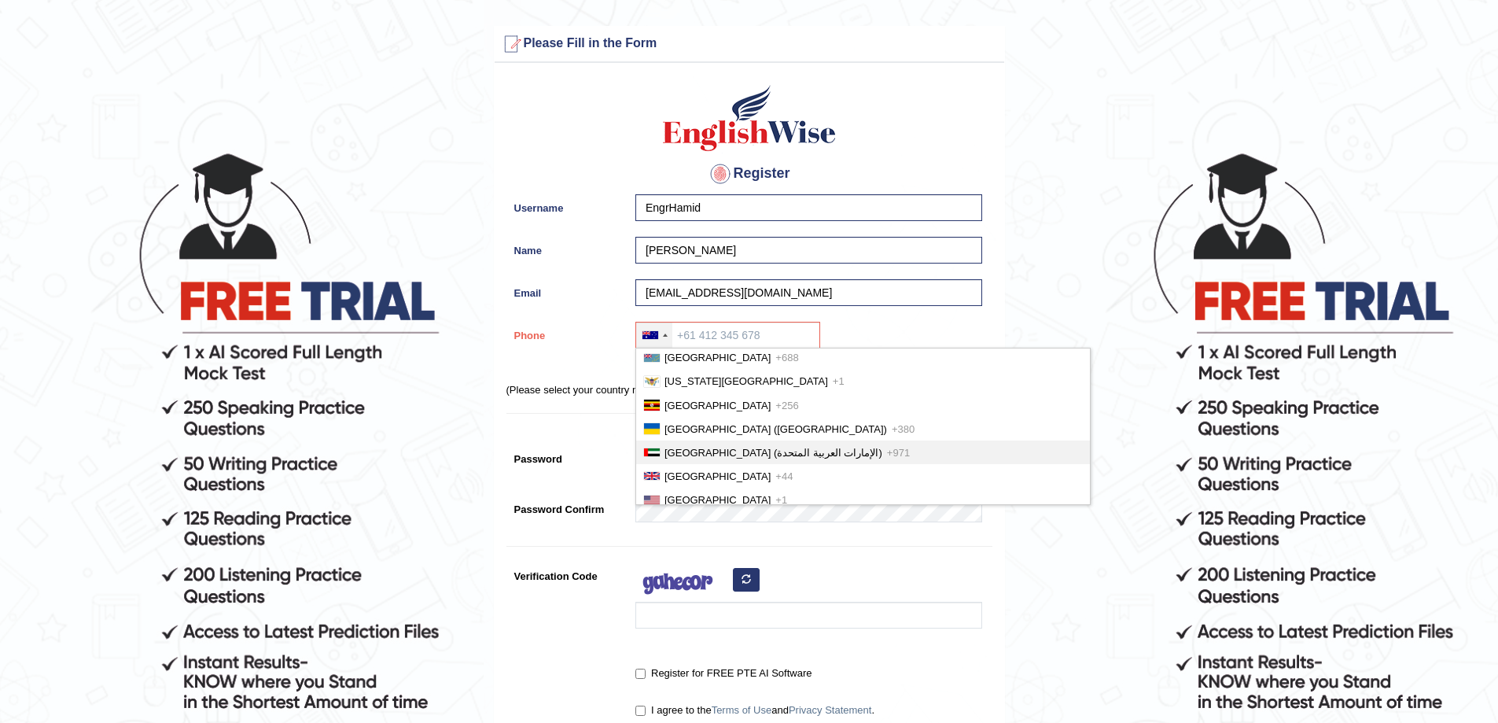
click at [734, 456] on li "United Arab Emirates (‫الإمارات العربية المتحدة‬‎) +971" at bounding box center [863, 452] width 454 height 24
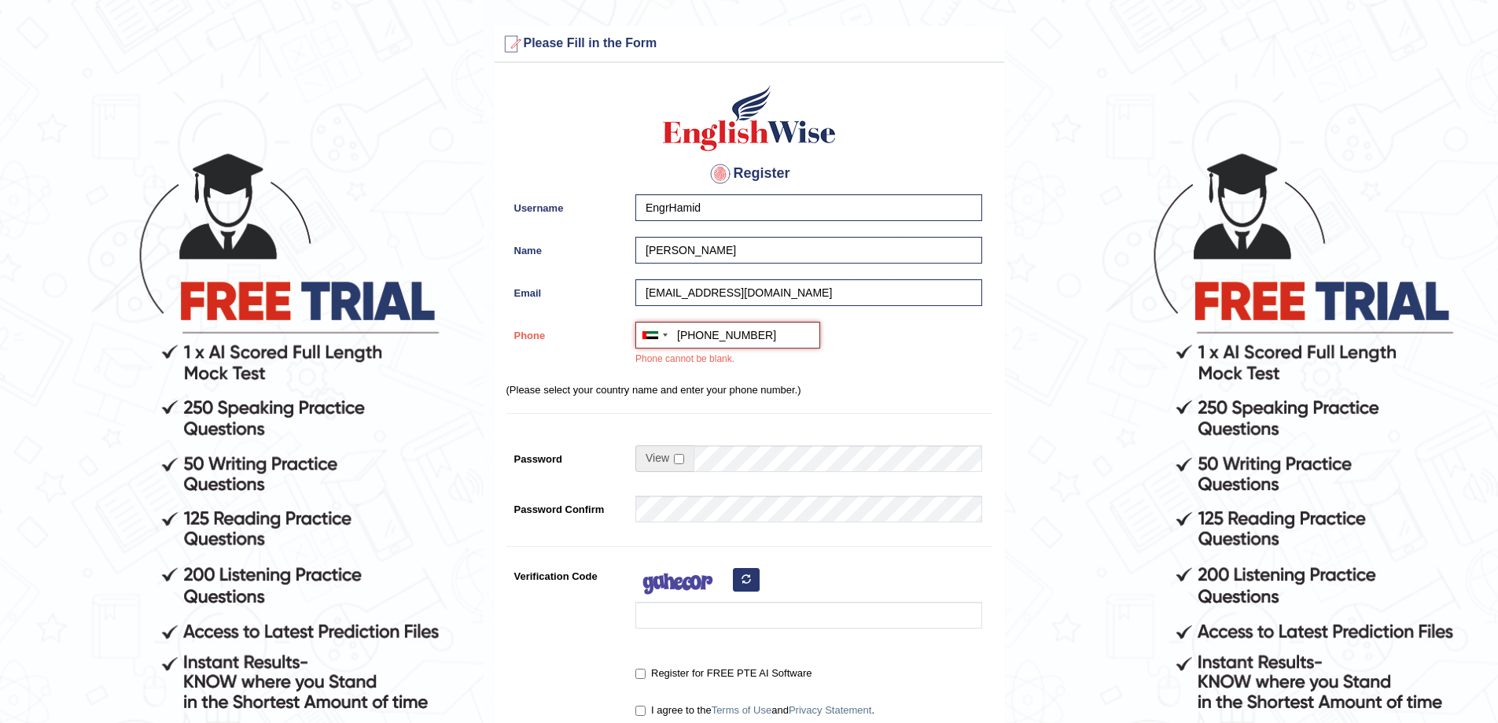
type input "+971508866210"
click at [917, 373] on div "Australia +61 India (भारत) +91 New Zealand +64 United States +1 Canada +1 Unite…" at bounding box center [804, 348] width 355 height 53
click at [832, 385] on p "(Please select your country name and enter your phone number.)" at bounding box center [749, 389] width 486 height 15
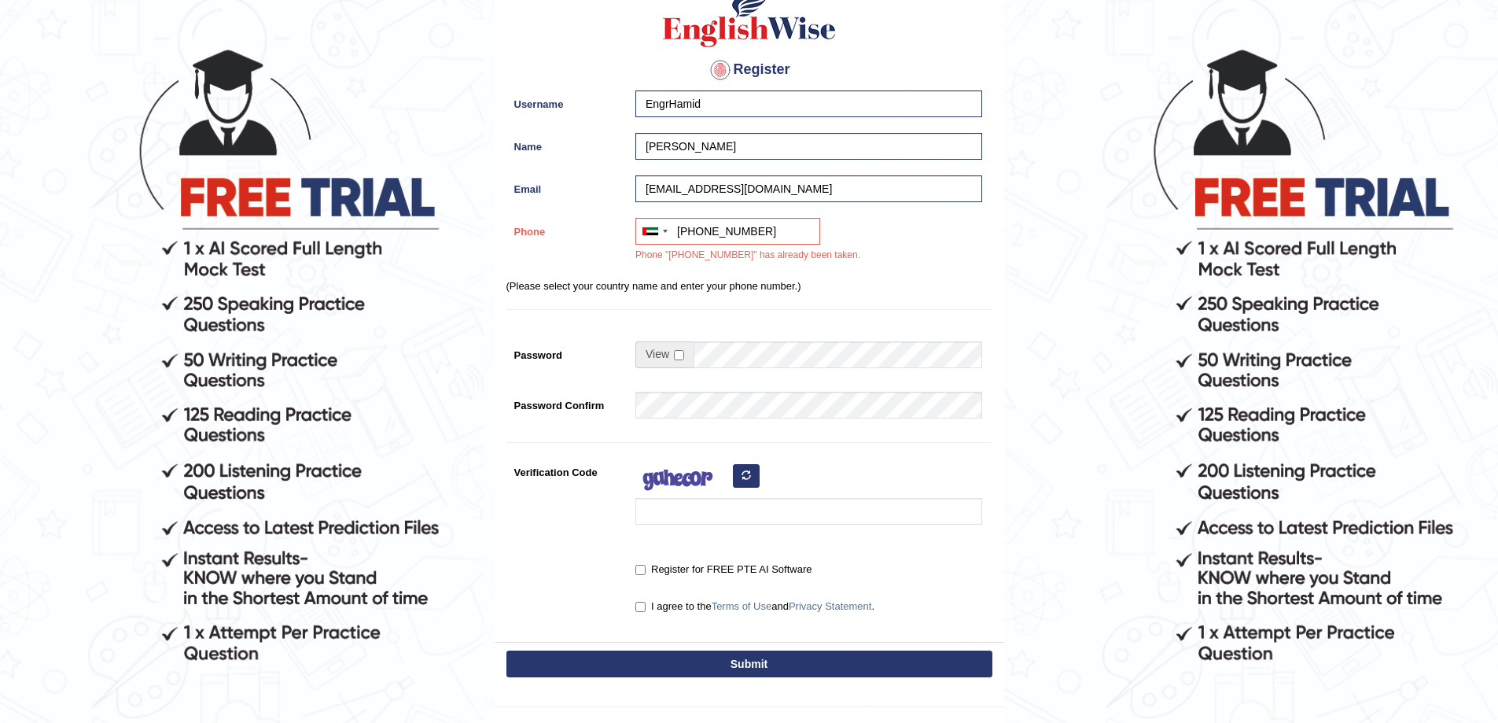
scroll to position [217, 0]
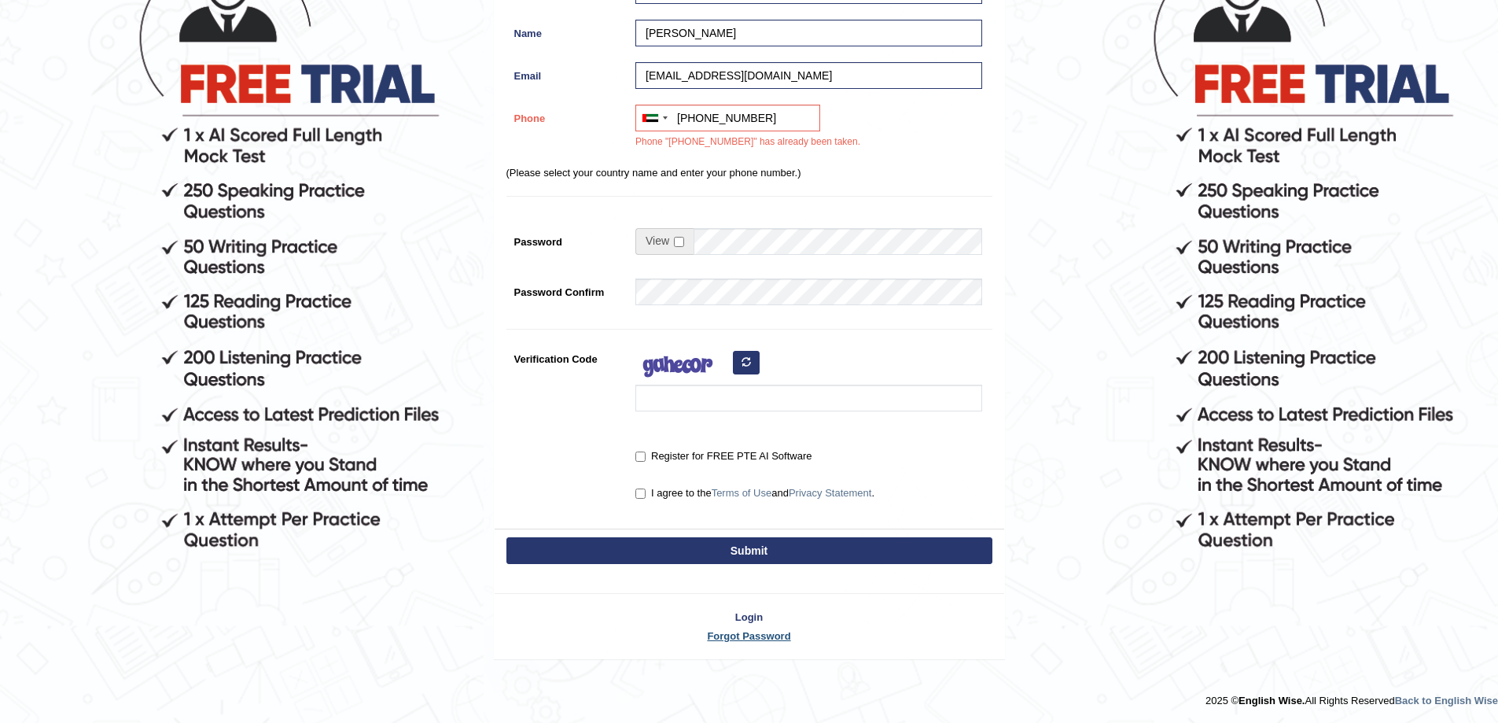
click at [761, 639] on link "Forgot Password" at bounding box center [750, 635] width 510 height 15
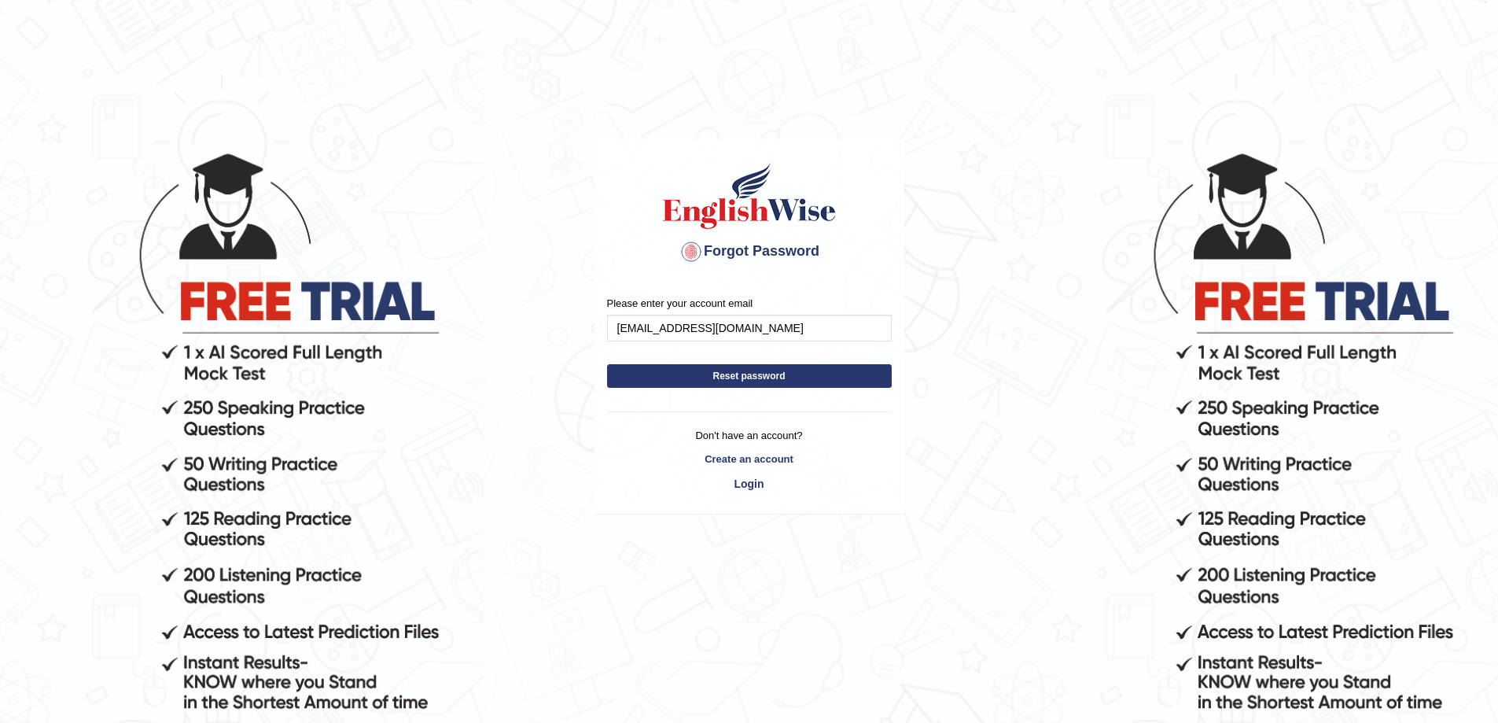
type input "[EMAIL_ADDRESS][DOMAIN_NAME]"
click at [712, 369] on button "Reset password" at bounding box center [749, 376] width 285 height 24
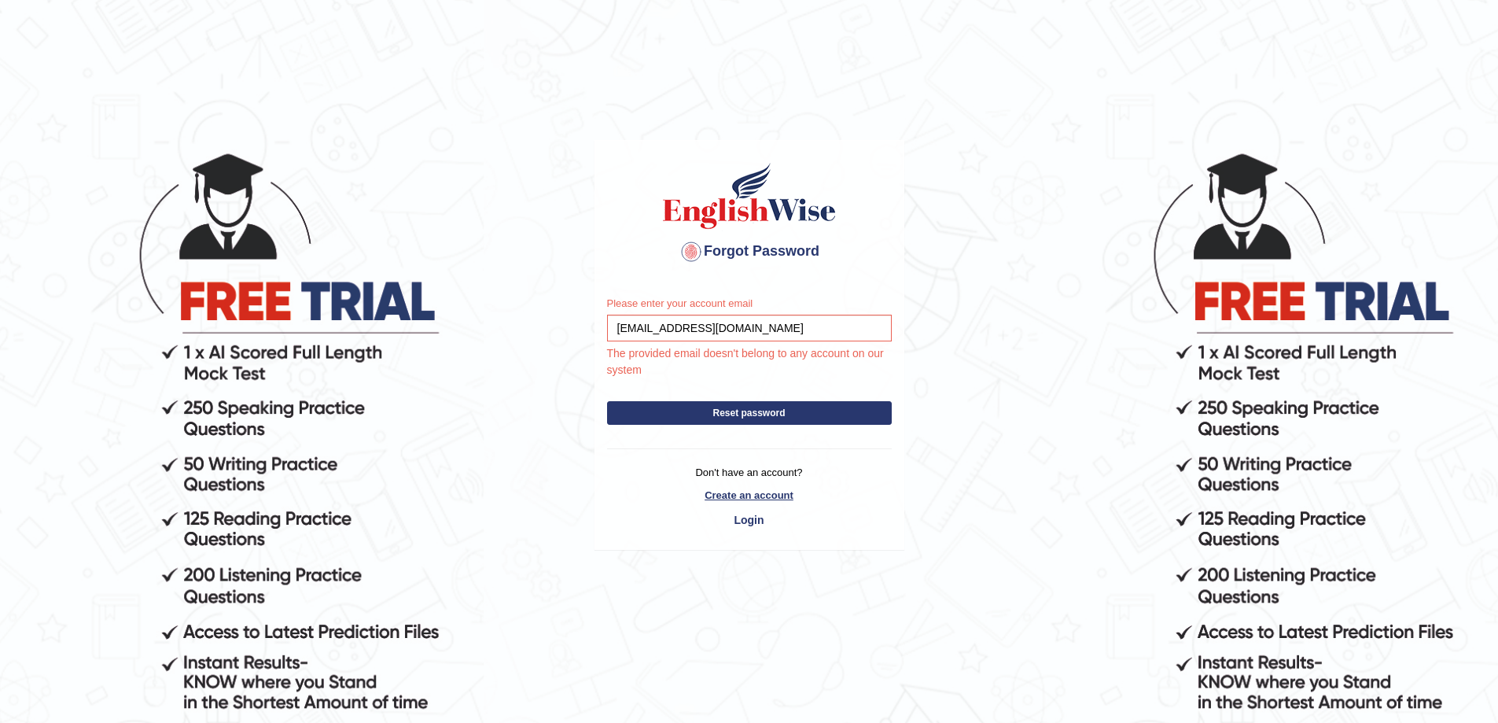
click at [760, 492] on link "Create an account" at bounding box center [749, 495] width 285 height 15
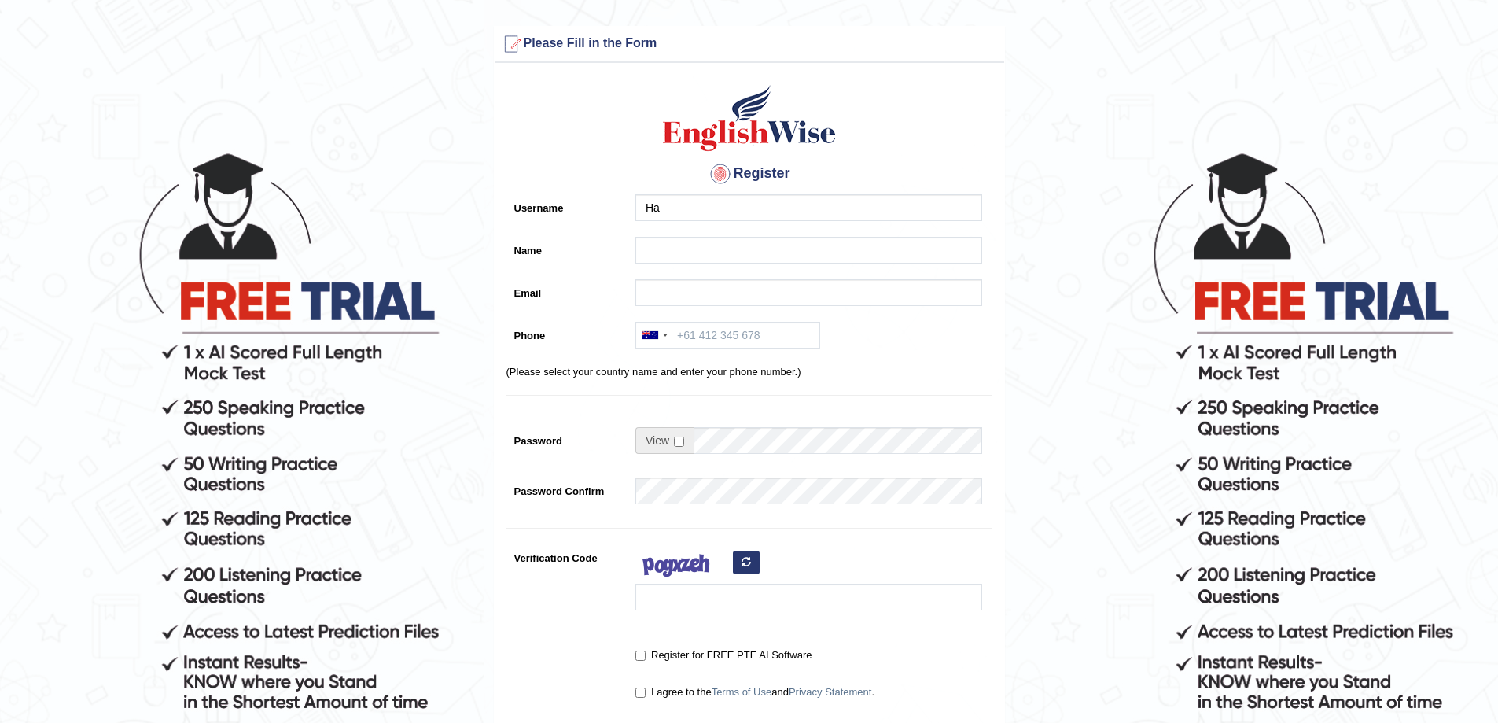
type input "H"
type input "Gujranwala"
click at [705, 243] on input "Name" at bounding box center [808, 250] width 347 height 27
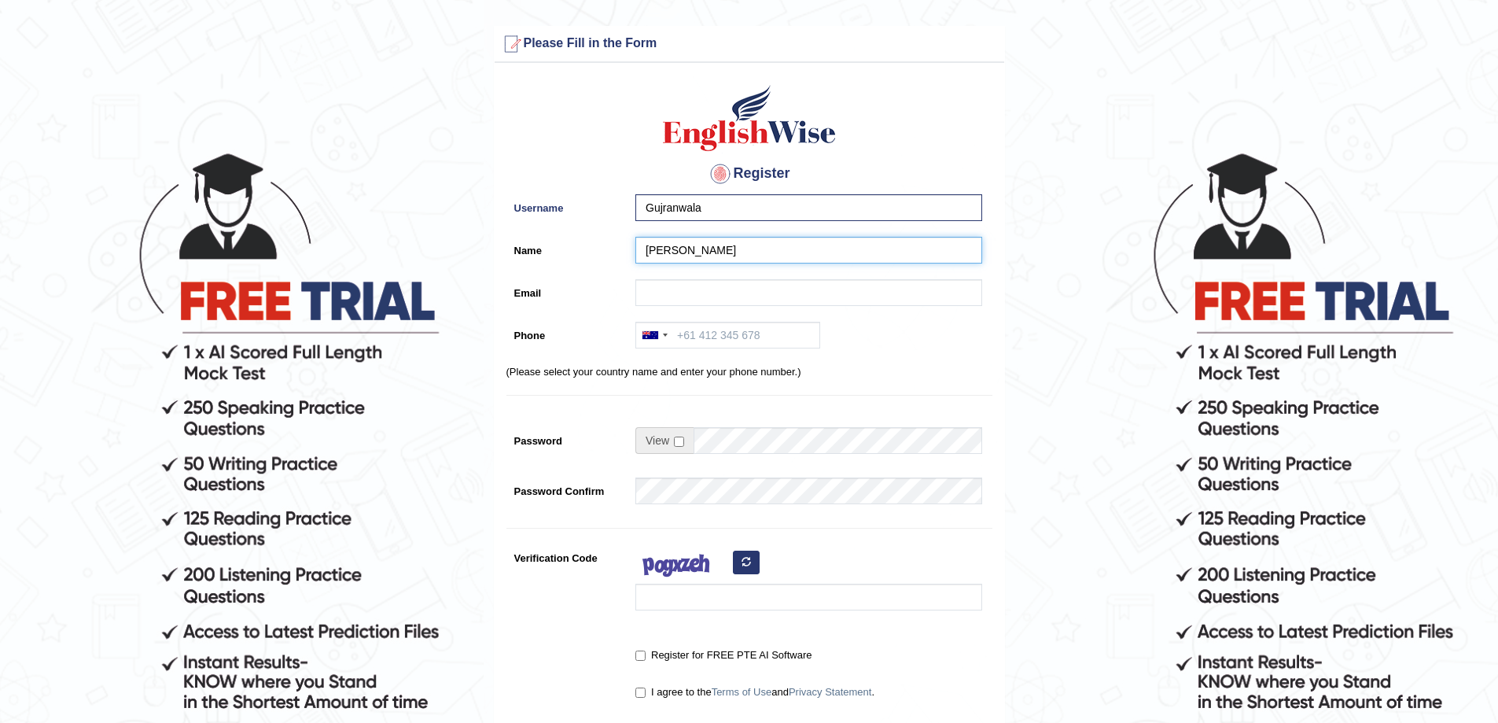
type input "[PERSON_NAME]"
click at [661, 293] on input "Email" at bounding box center [808, 292] width 347 height 27
type input "hamidagbc@gmail.com"
click at [668, 334] on div at bounding box center [654, 334] width 36 height 25
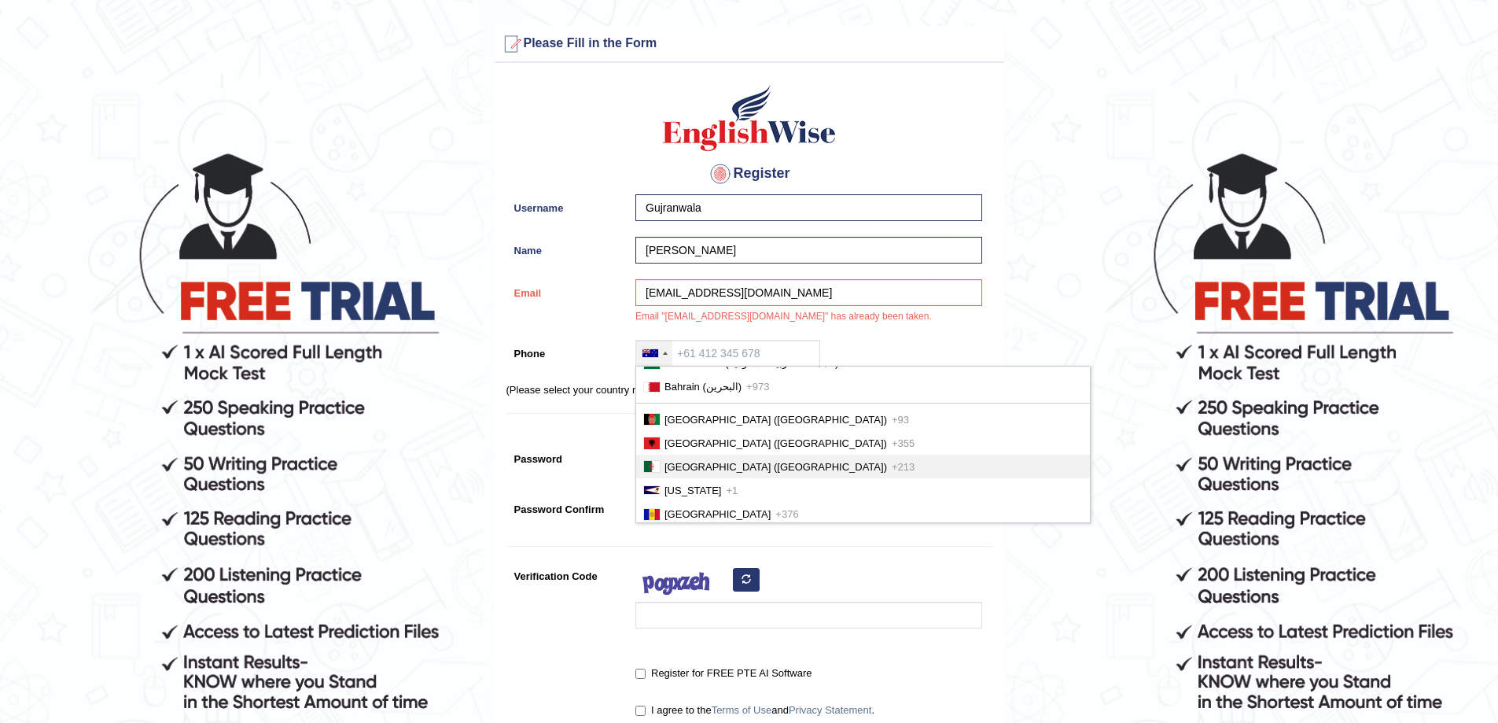
scroll to position [79, 0]
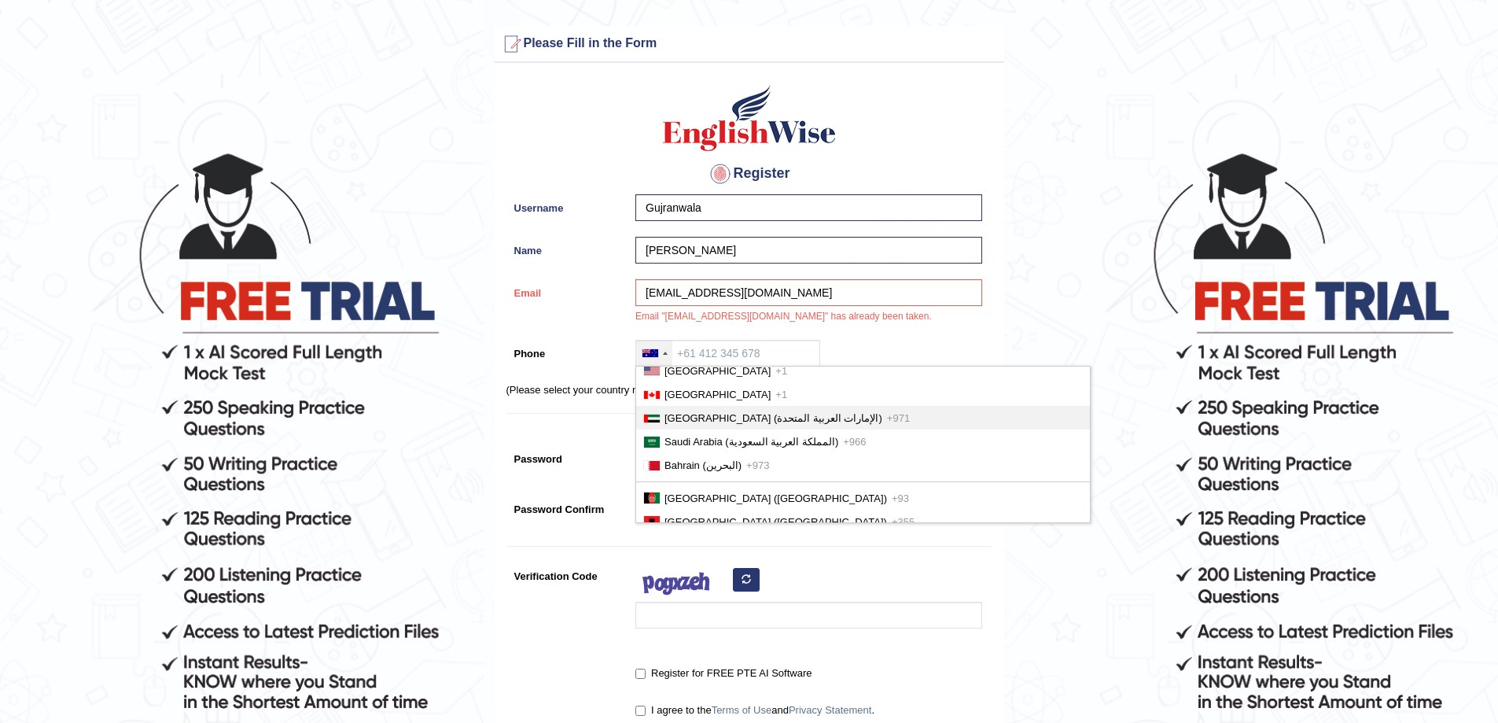
click at [731, 414] on span "[GEOGRAPHIC_DATA] (‫الإمارات العربية المتحدة‬‎)" at bounding box center [773, 418] width 218 height 12
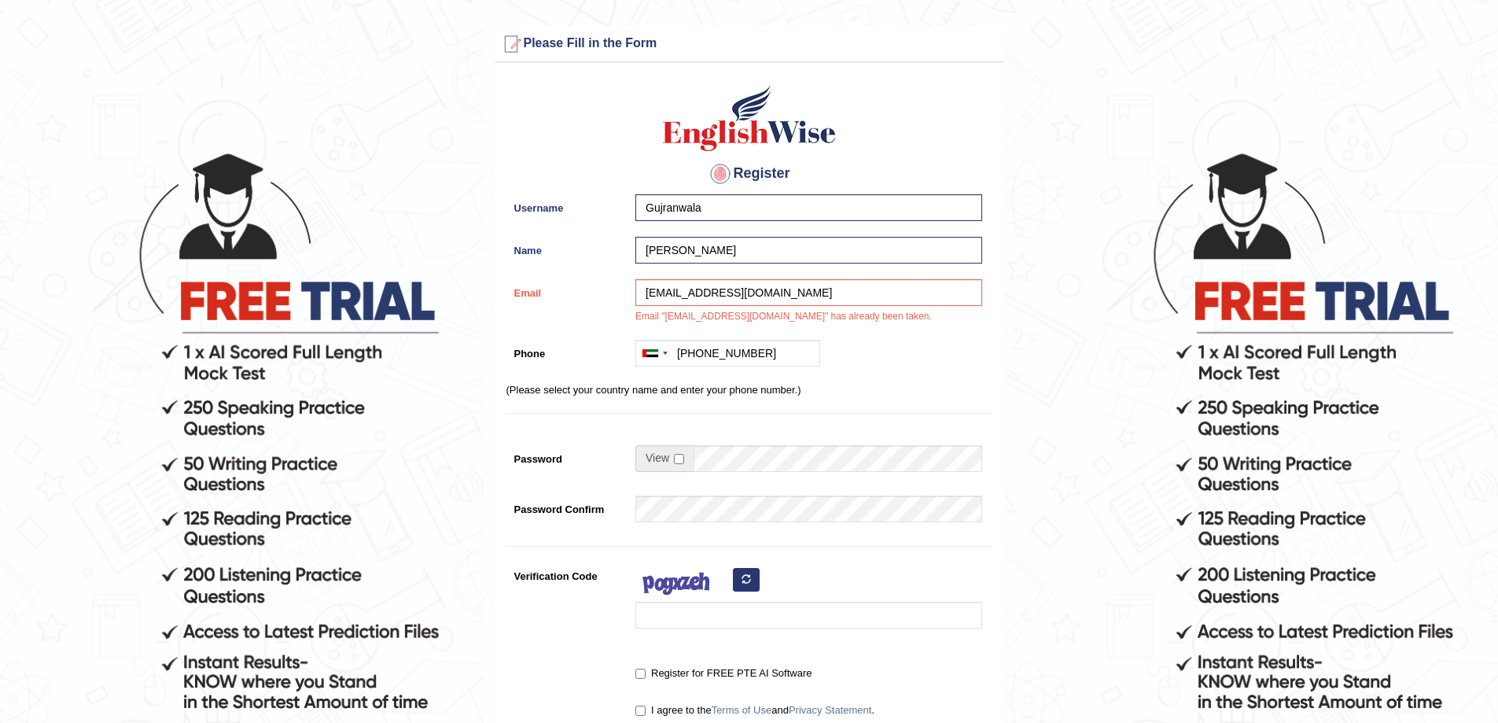
click at [991, 392] on p "(Please select your country name and enter your phone number.)" at bounding box center [749, 389] width 486 height 15
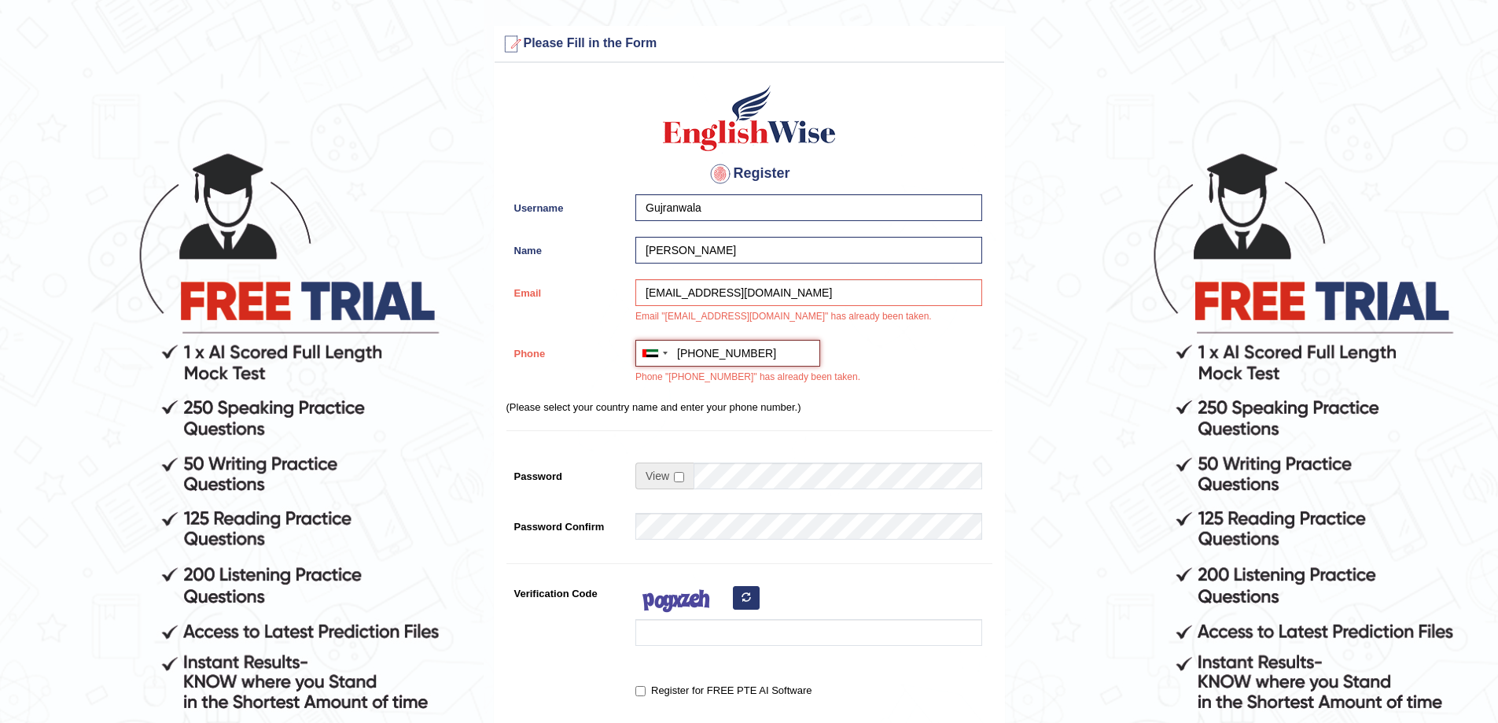
click at [764, 355] on input "+971508866210" at bounding box center [727, 353] width 185 height 27
click at [712, 351] on input "+971508866210" at bounding box center [727, 353] width 185 height 27
click at [775, 352] on input "+971558866210" at bounding box center [727, 353] width 185 height 27
type input "[PHONE_NUMBER]"
click at [955, 382] on div "Australia +61 India (भारत) +91 New Zealand +64 United States +1 Canada +1 Unite…" at bounding box center [804, 366] width 355 height 53
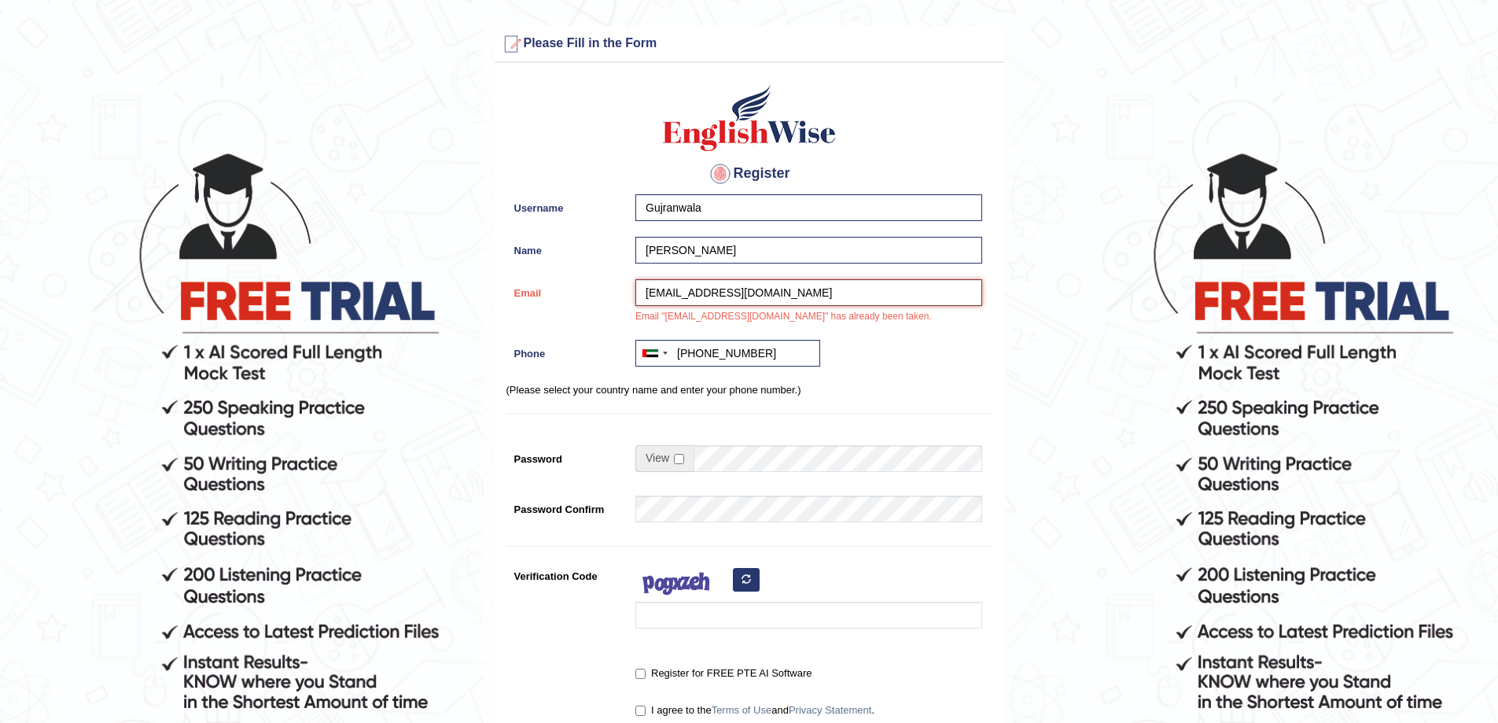
drag, startPoint x: 764, startPoint y: 296, endPoint x: 635, endPoint y: 296, distance: 129.0
click at [635, 296] on input "hamidagbc@gmail.com" at bounding box center [808, 292] width 347 height 27
type input "[EMAIL_ADDRESS][DOMAIN_NAME]"
click at [959, 396] on div "Register Username Gujranwala Name Hamid Ismail Email engr.hamidismail@gmail.com…" at bounding box center [750, 408] width 510 height 675
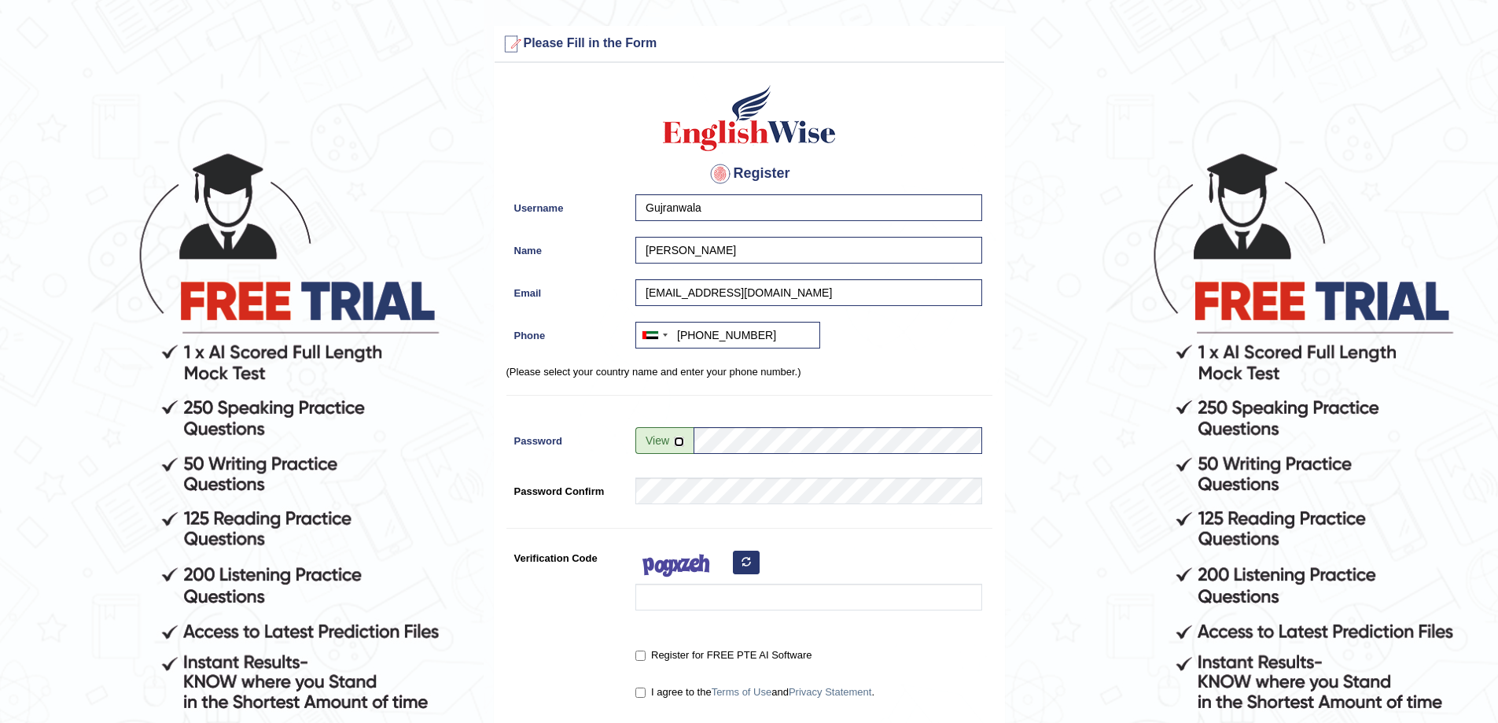
click at [679, 441] on input "checkbox" at bounding box center [679, 441] width 10 height 10
checkbox input "true"
click at [745, 562] on icon "button" at bounding box center [745, 561] width 9 height 9
click at [682, 598] on input "Verification Code" at bounding box center [808, 596] width 347 height 27
type input "cukoaig"
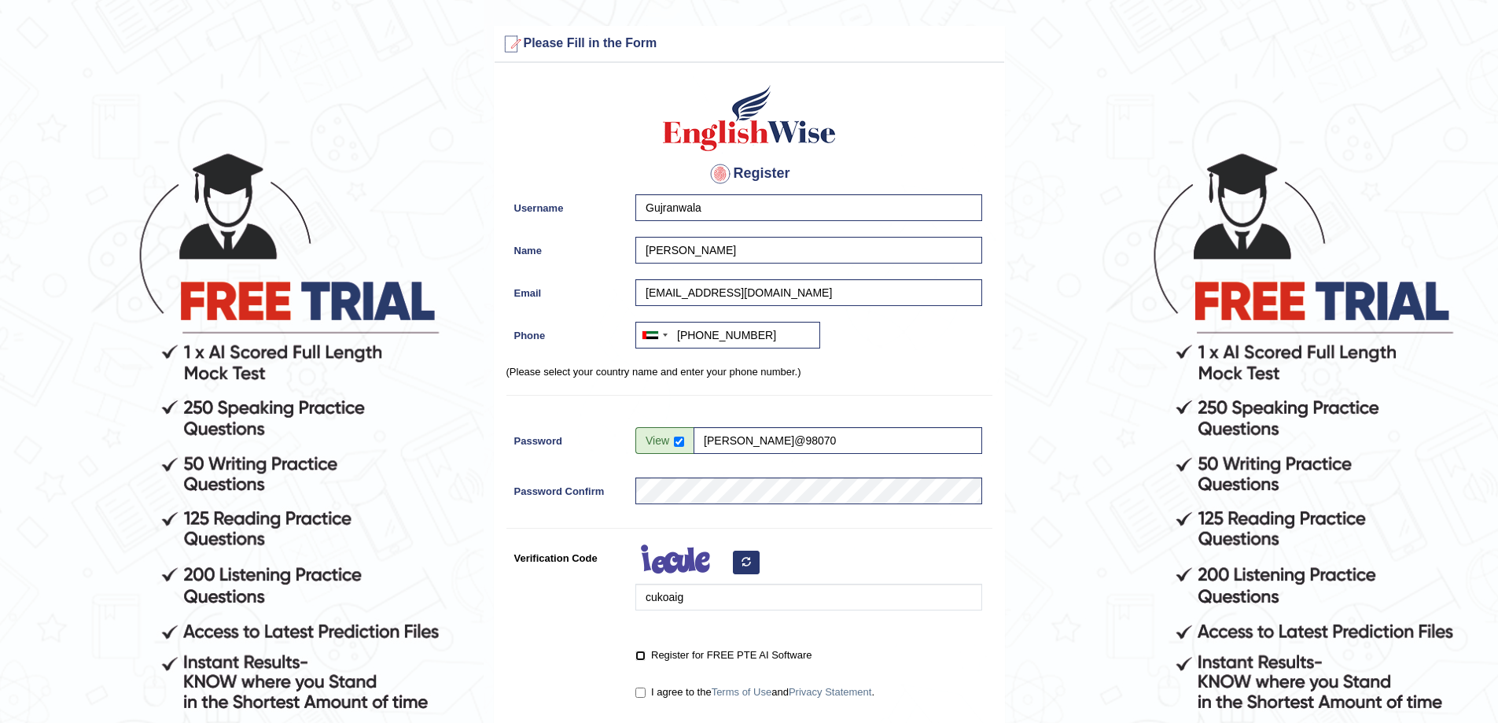
click at [644, 657] on input "Register for FREE PTE AI Software" at bounding box center [640, 655] width 10 height 10
checkbox input "true"
click at [642, 693] on input "I agree to the Terms of Use and Privacy Statement ." at bounding box center [640, 692] width 10 height 10
checkbox input "true"
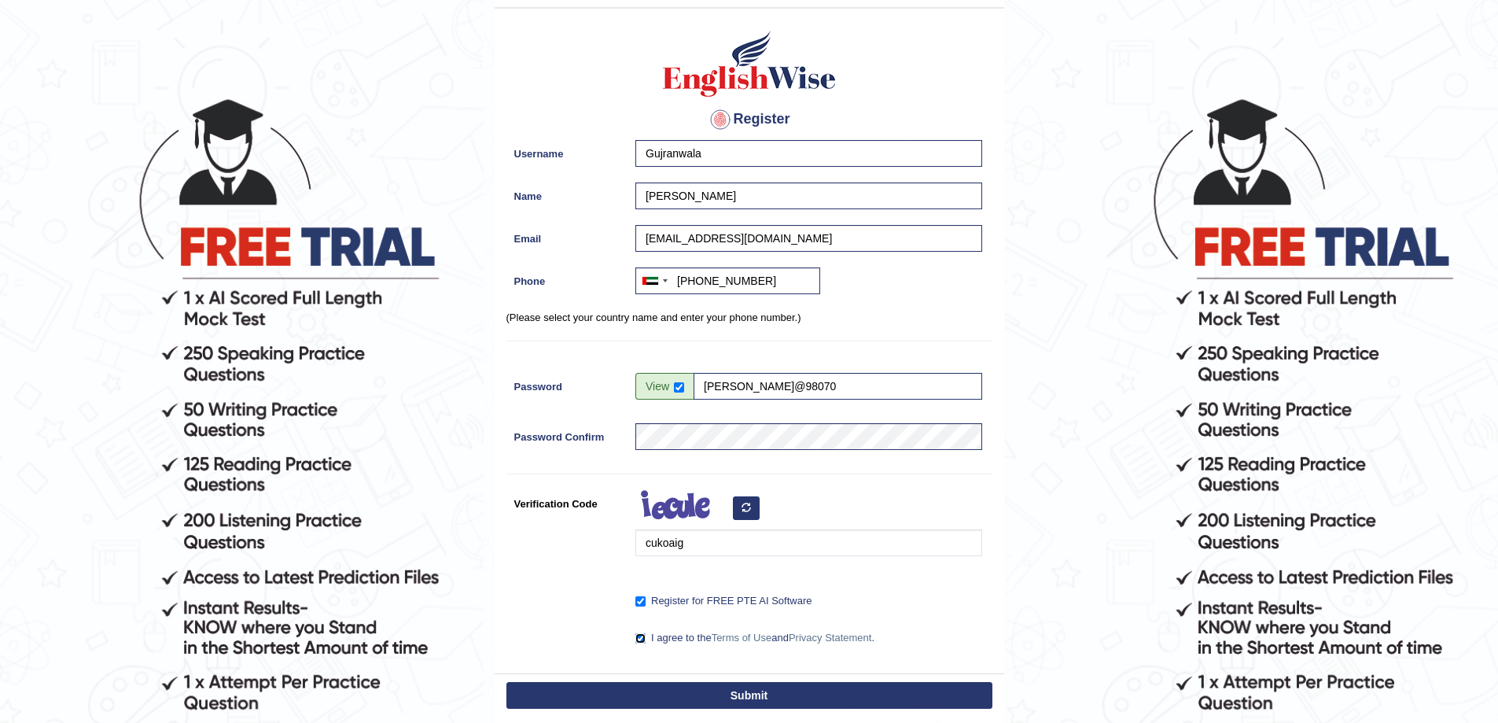
scroll to position [157, 0]
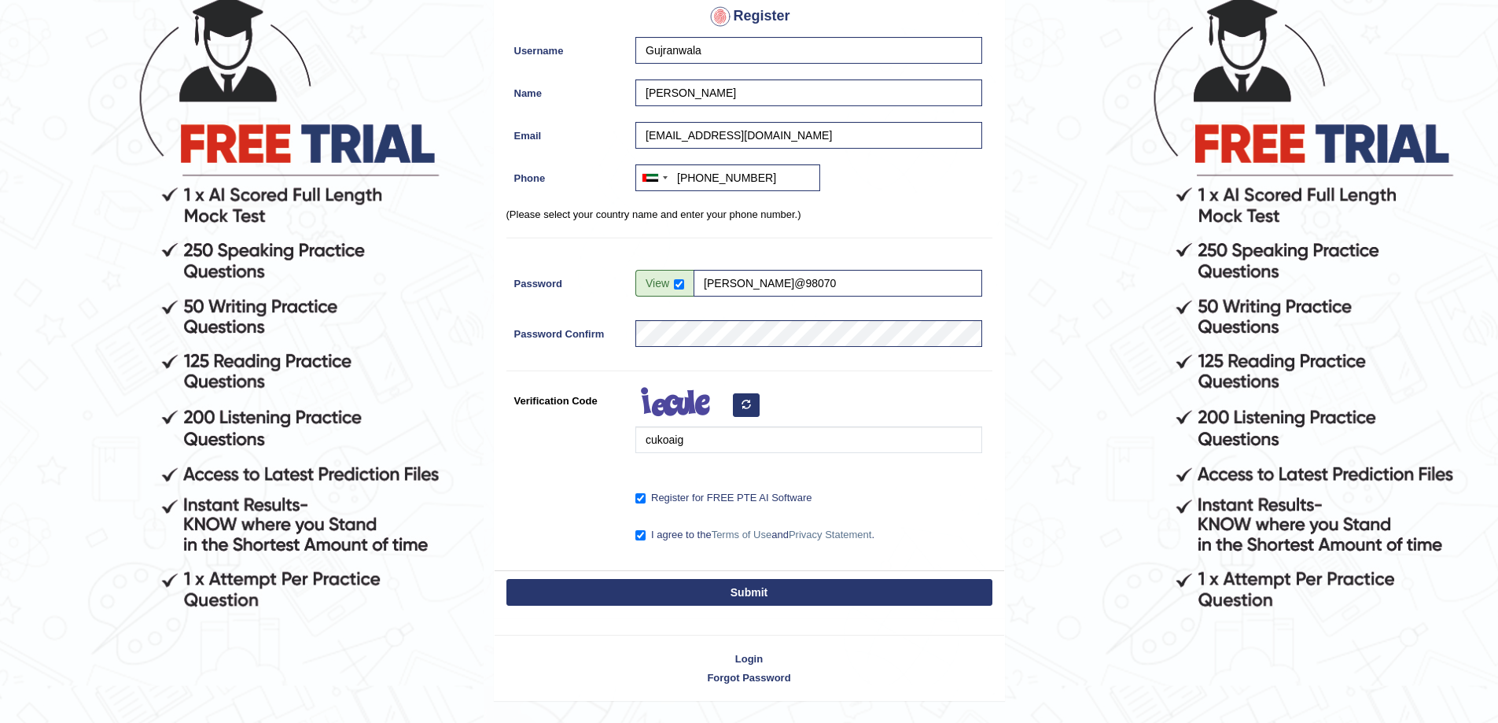
click at [759, 598] on button "Submit" at bounding box center [749, 592] width 486 height 27
